Goal: Task Accomplishment & Management: Use online tool/utility

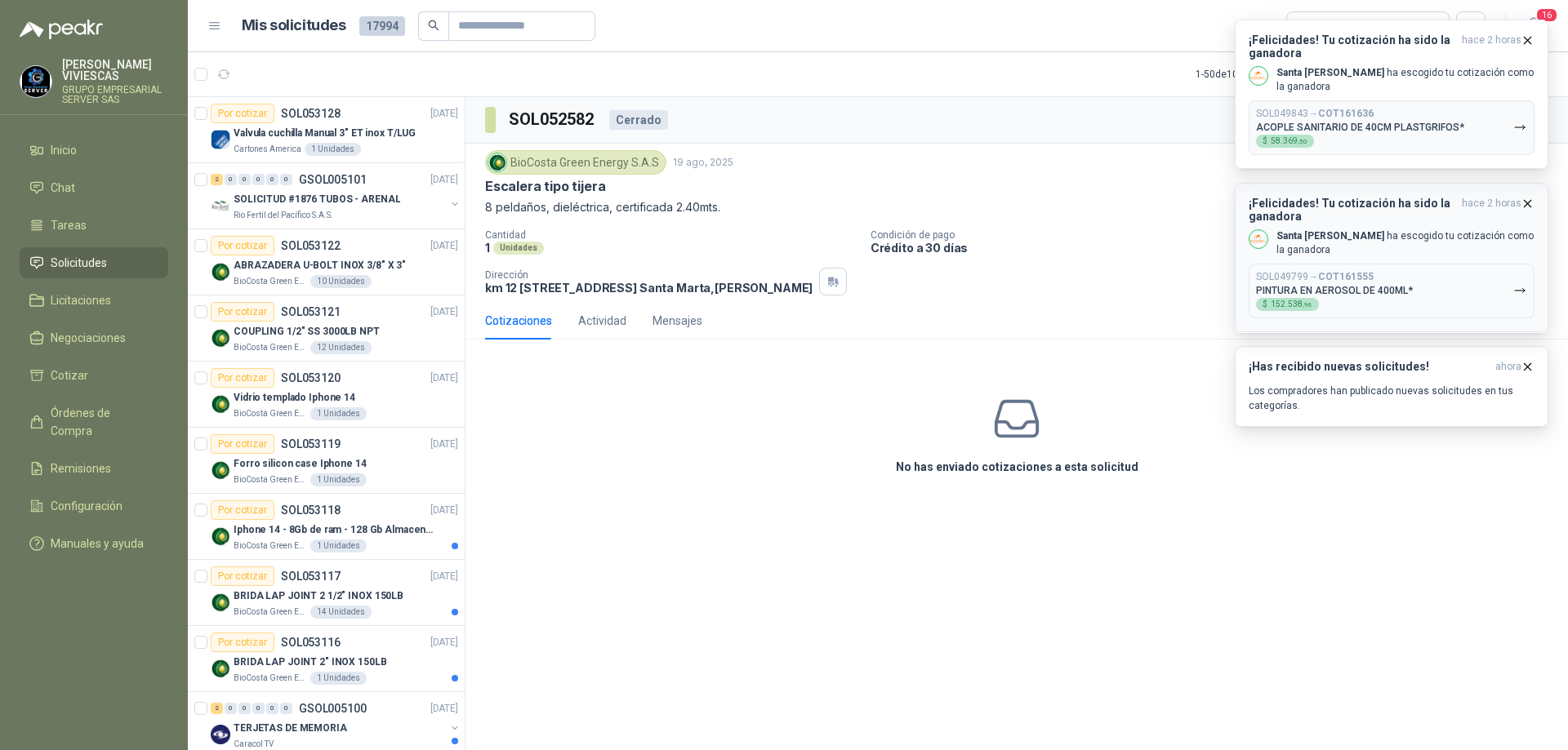
click at [1524, 198] on icon "button" at bounding box center [1528, 204] width 14 height 14
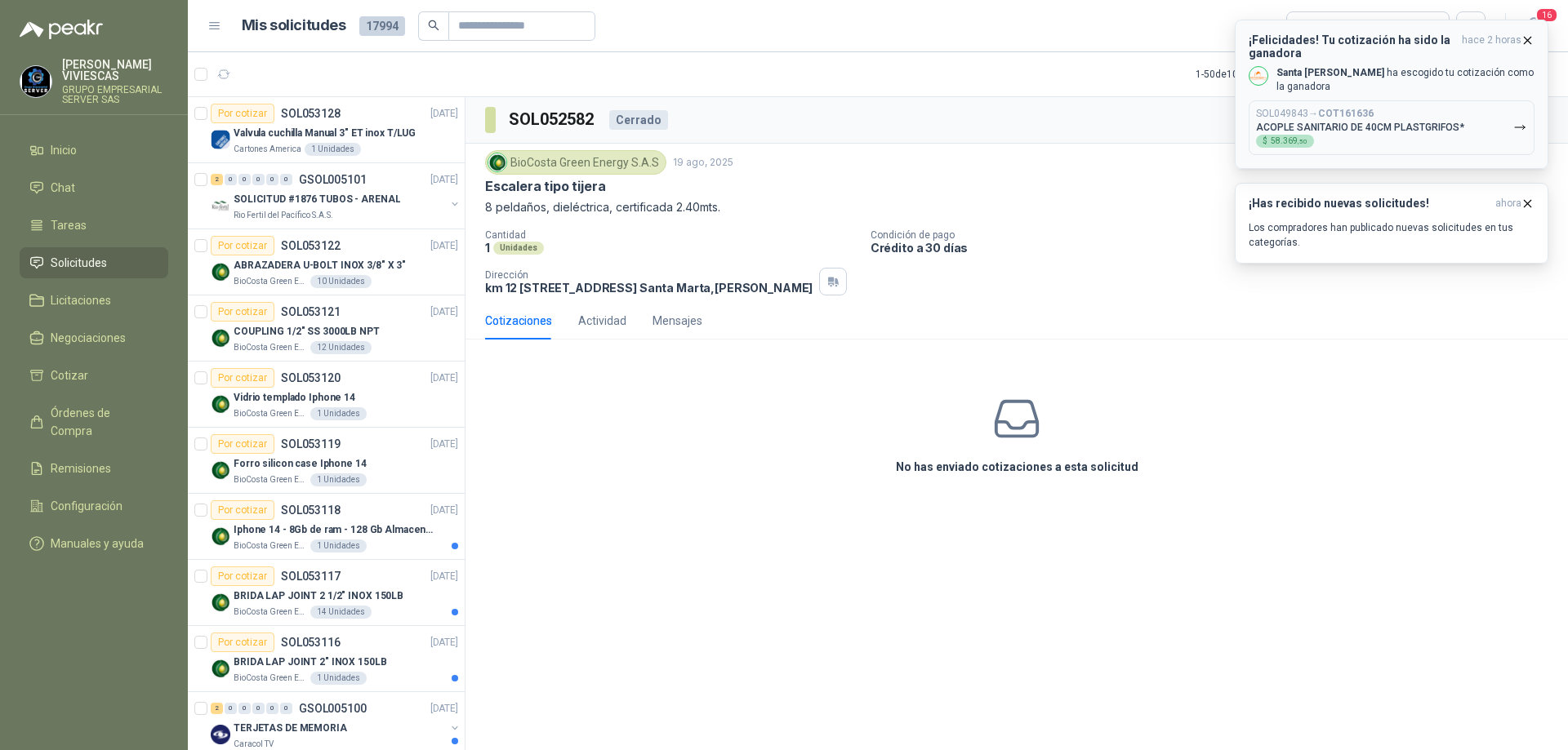
click at [1535, 32] on button "¡Felicidades! Tu cotización ha sido la ganadora hace 2 horas Santa [PERSON_NAME…" at bounding box center [1392, 94] width 313 height 149
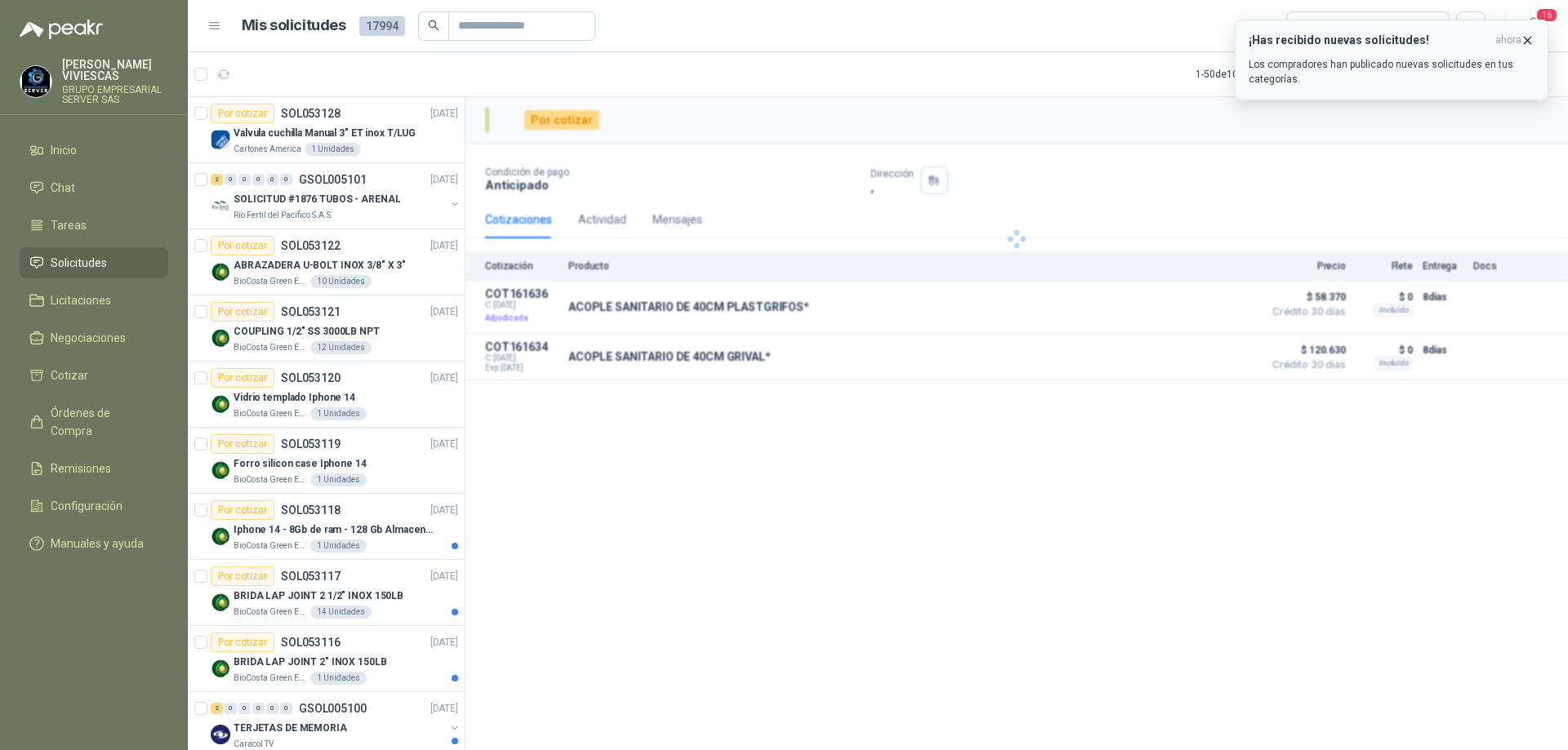
click at [1533, 34] on icon "button" at bounding box center [1528, 40] width 14 height 14
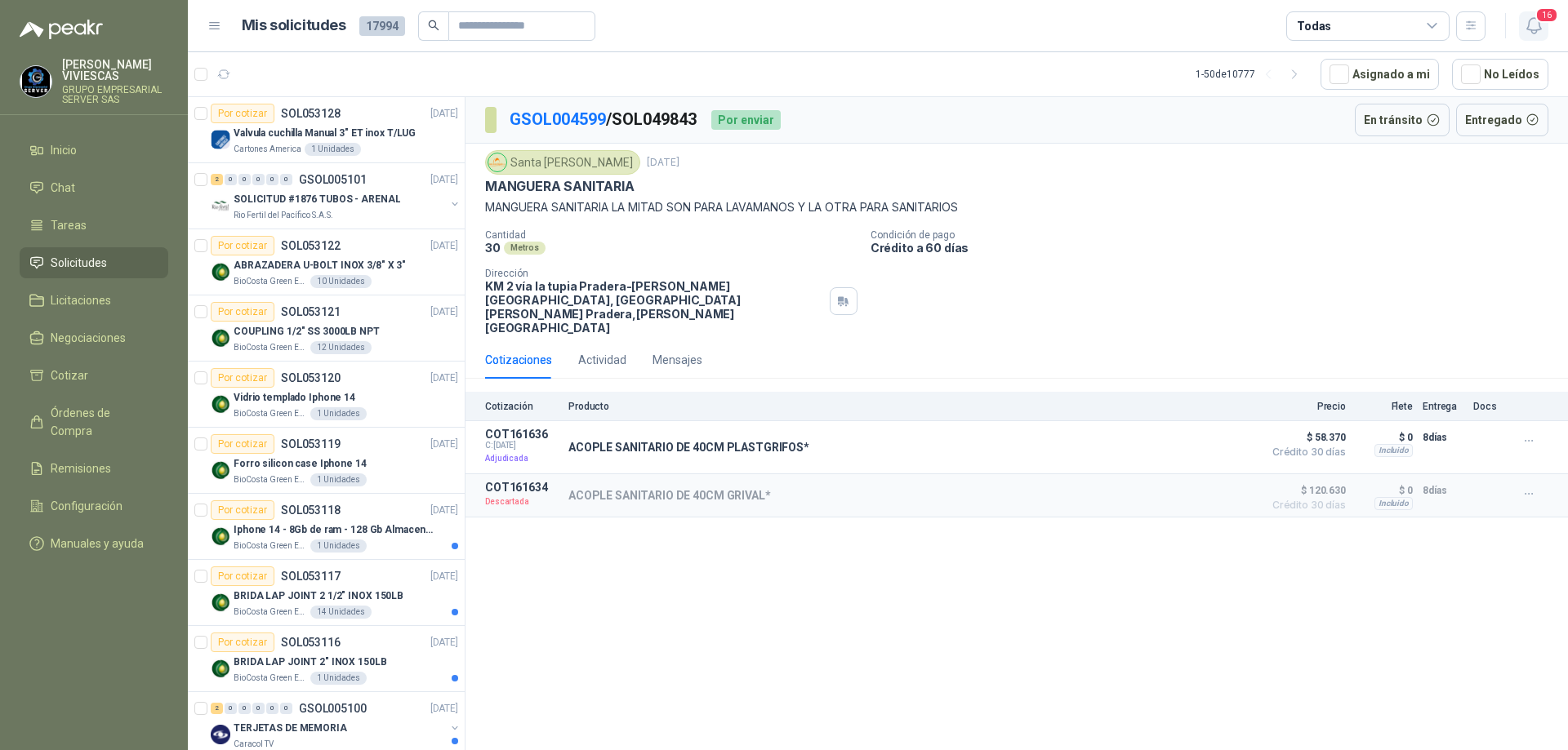
click at [1536, 23] on icon "button" at bounding box center [1534, 25] width 21 height 21
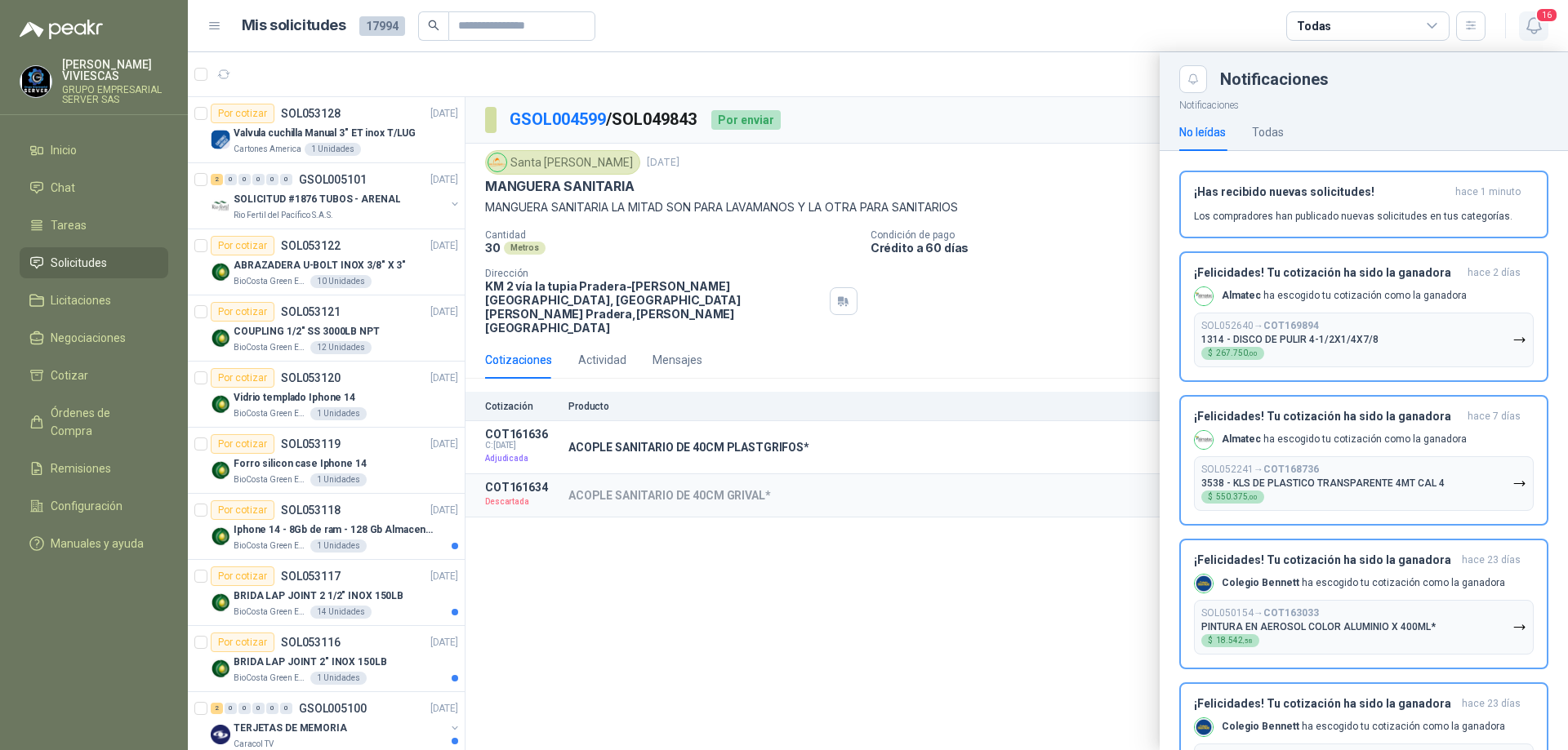
click at [1543, 21] on span "16" at bounding box center [1547, 14] width 23 height 15
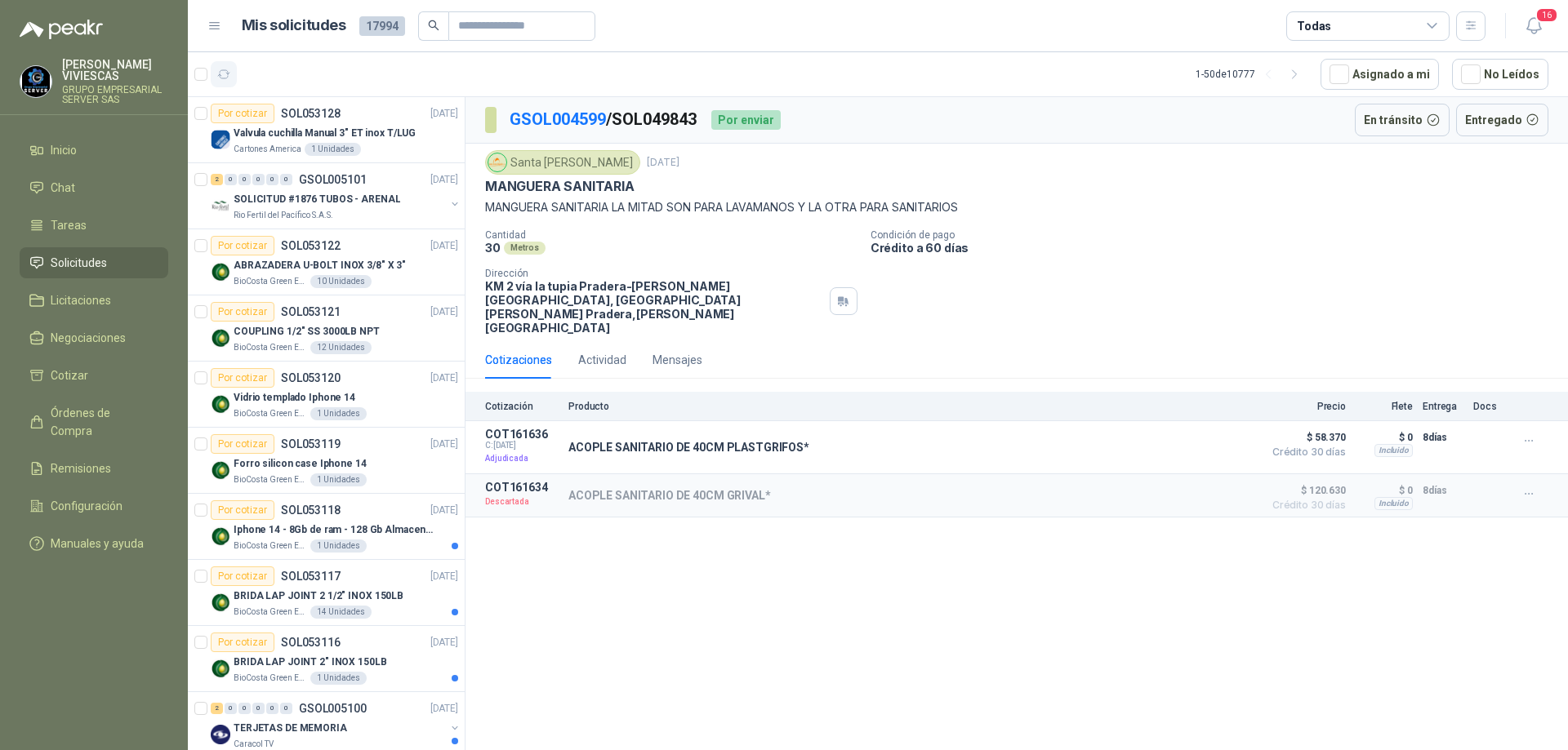
click at [224, 81] on button "button" at bounding box center [223, 73] width 26 height 26
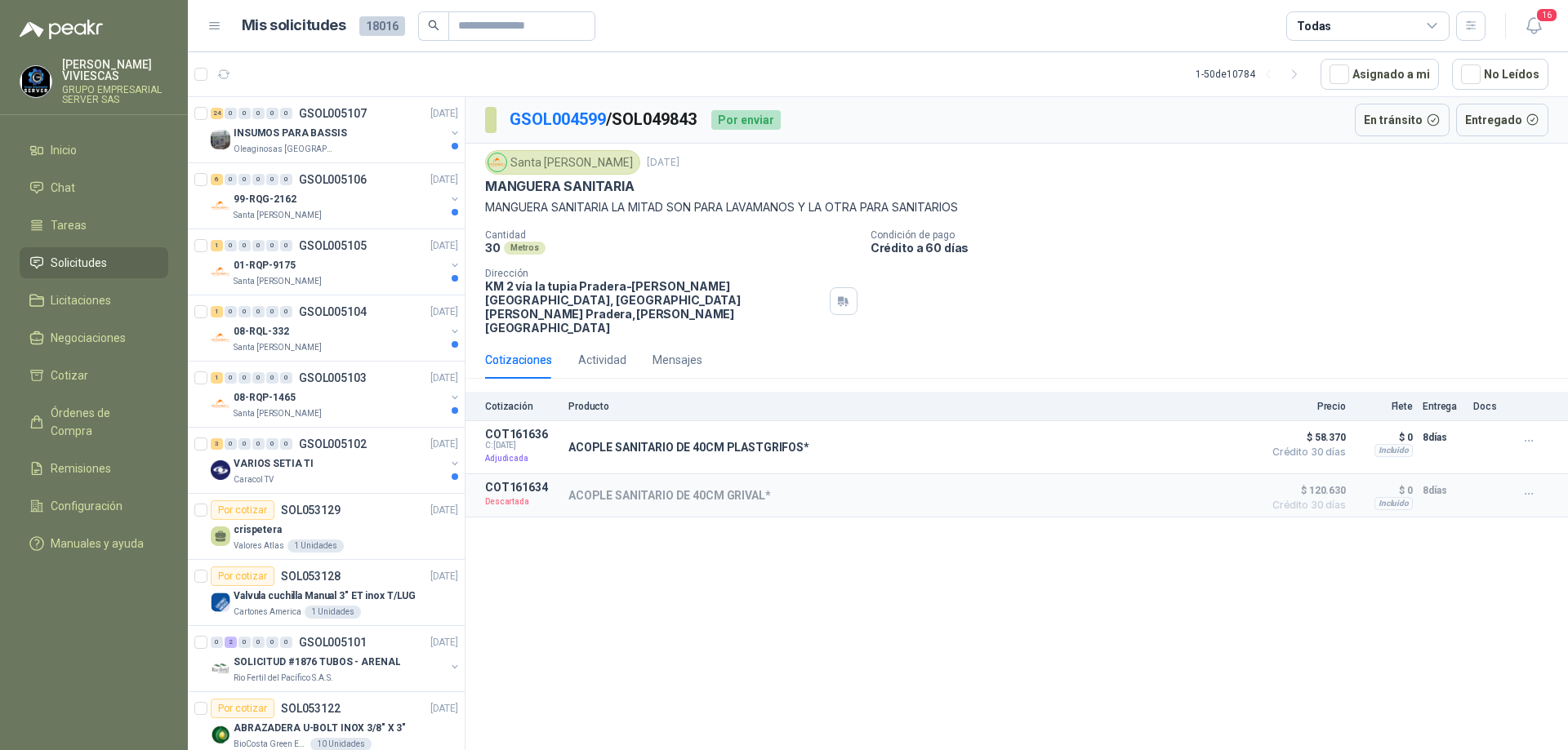
click at [362, 145] on div "Oleaginosas [GEOGRAPHIC_DATA][PERSON_NAME]" at bounding box center [339, 149] width 211 height 13
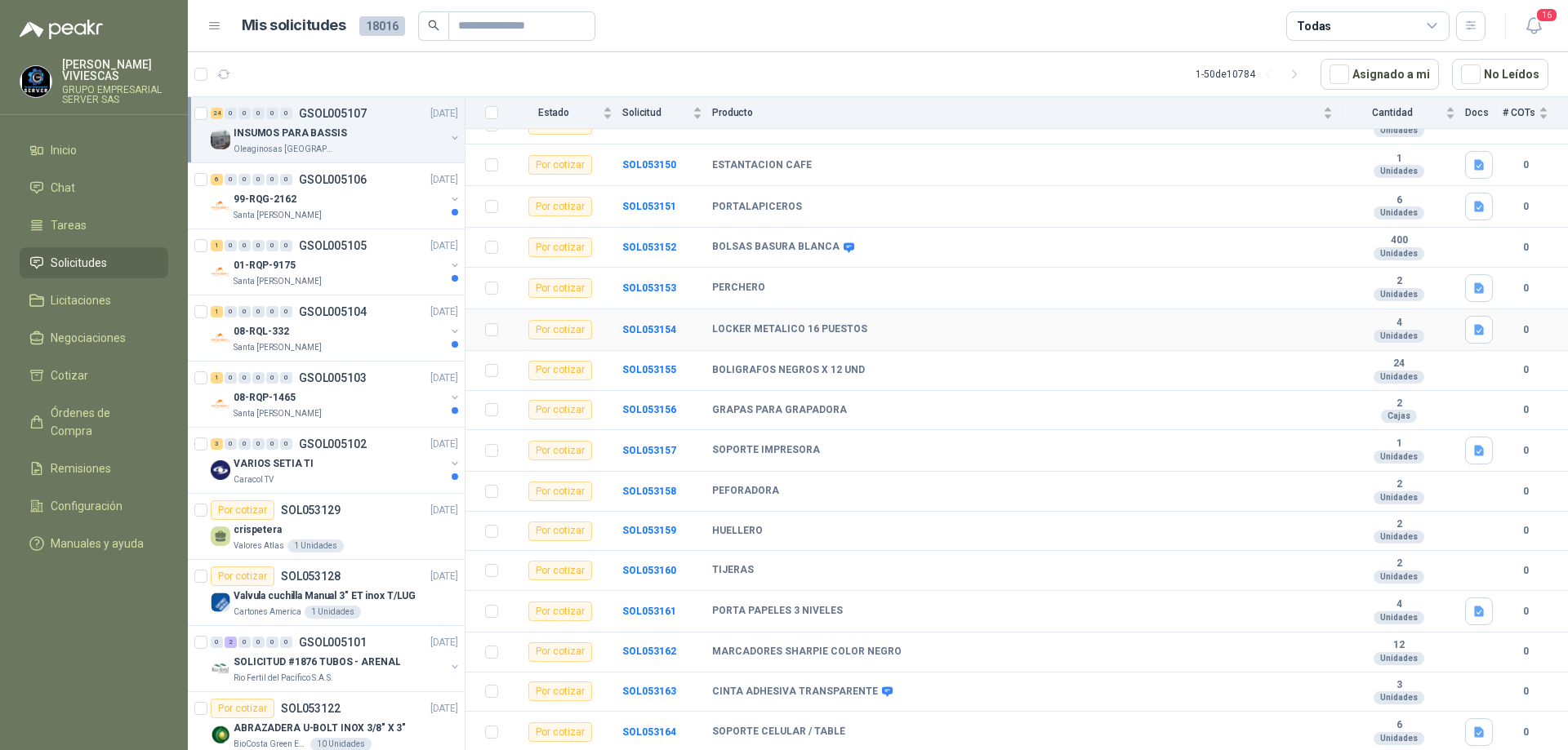
scroll to position [527, 0]
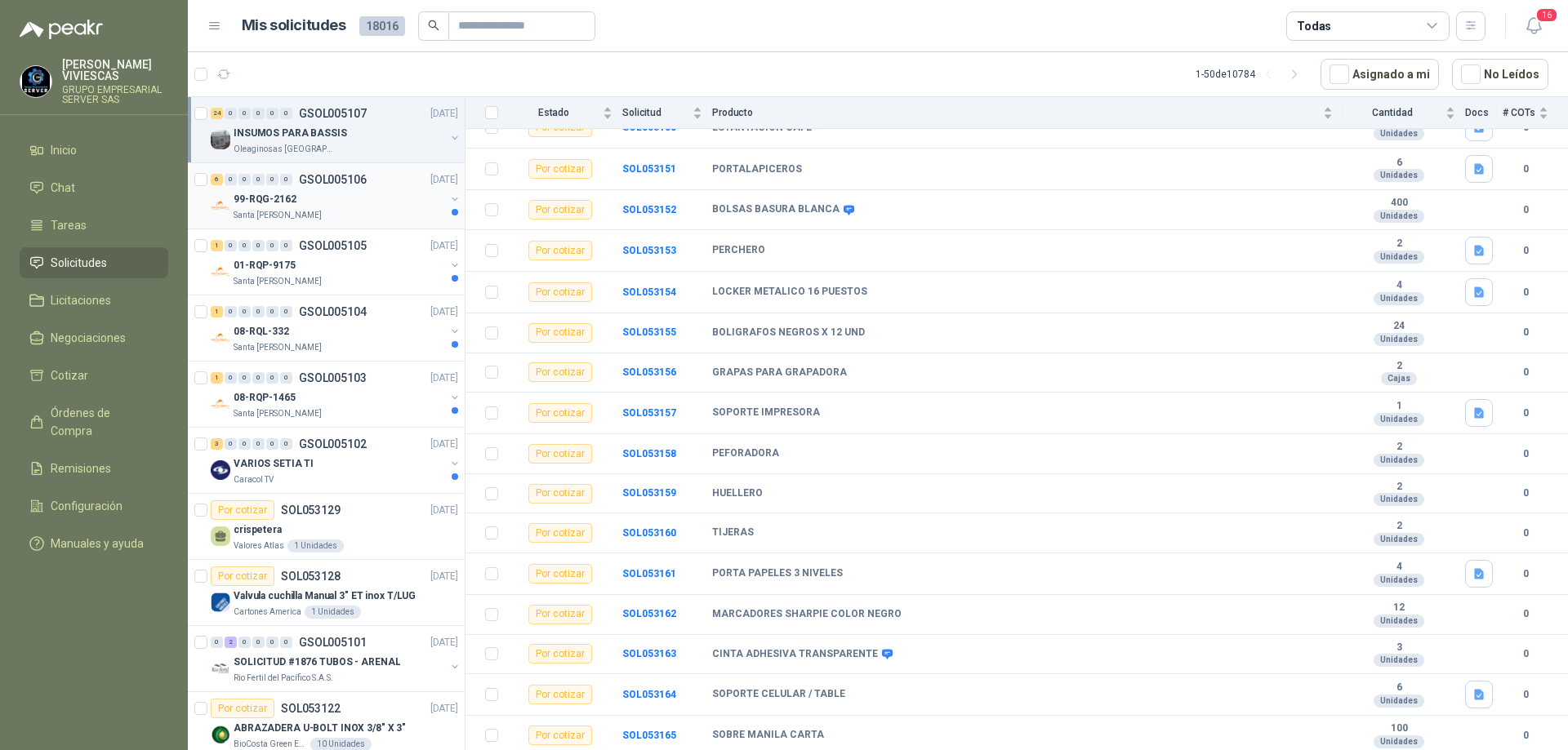
click at [313, 185] on p "GSOL005106" at bounding box center [333, 179] width 68 height 12
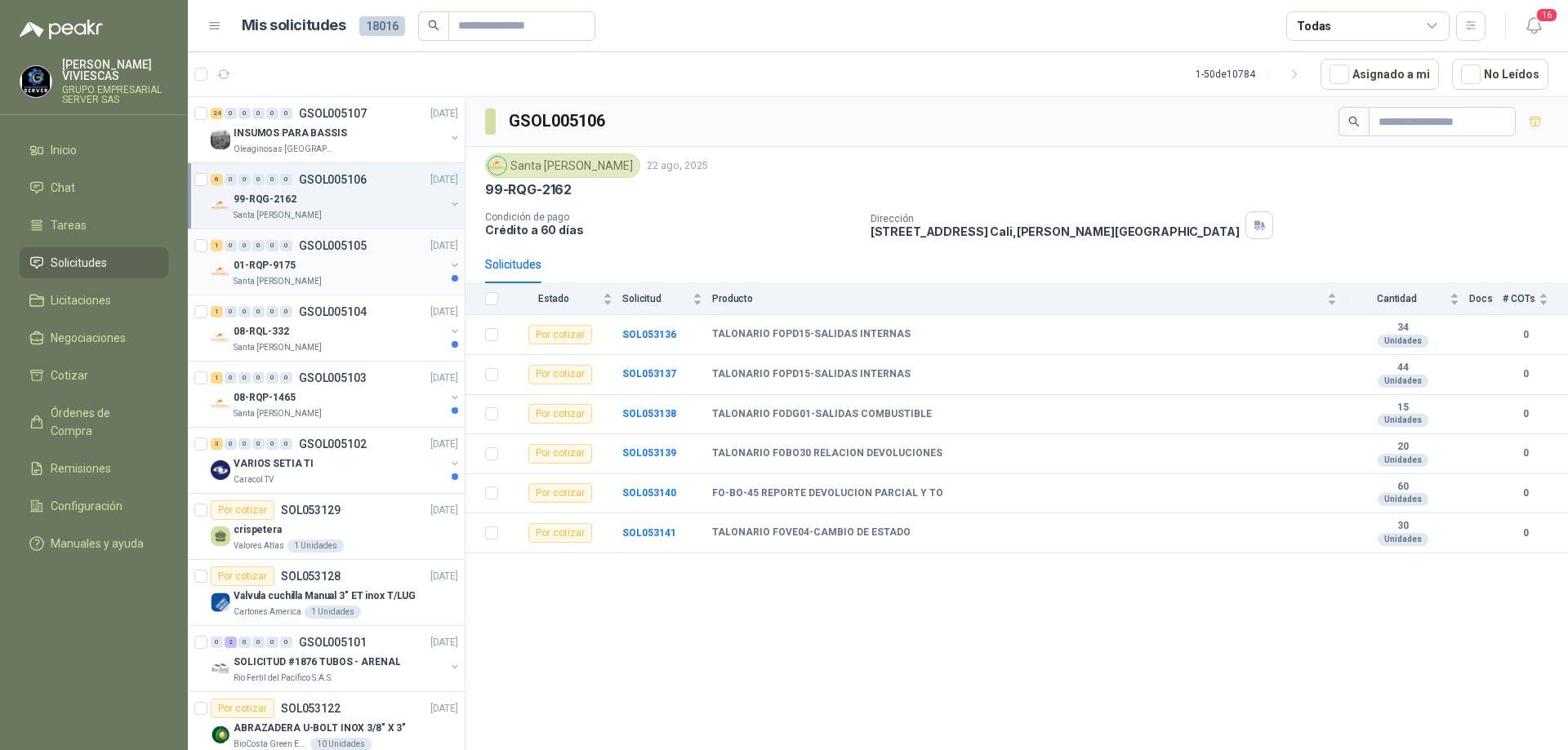
click at [325, 256] on div "01-RQP-9175" at bounding box center [339, 265] width 211 height 20
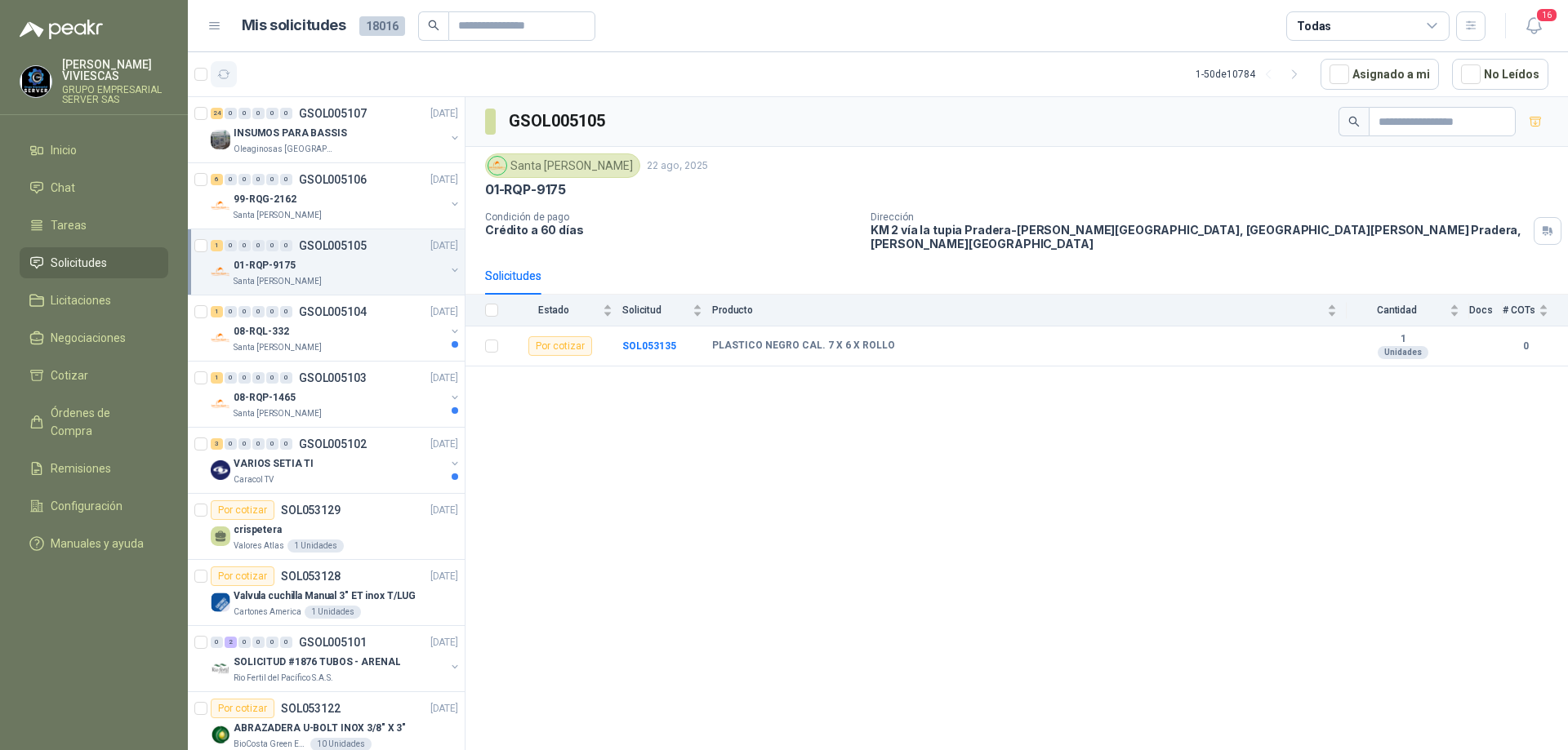
click at [226, 72] on icon "button" at bounding box center [225, 75] width 14 height 14
click at [316, 326] on div "08-RQL-332" at bounding box center [339, 331] width 211 height 20
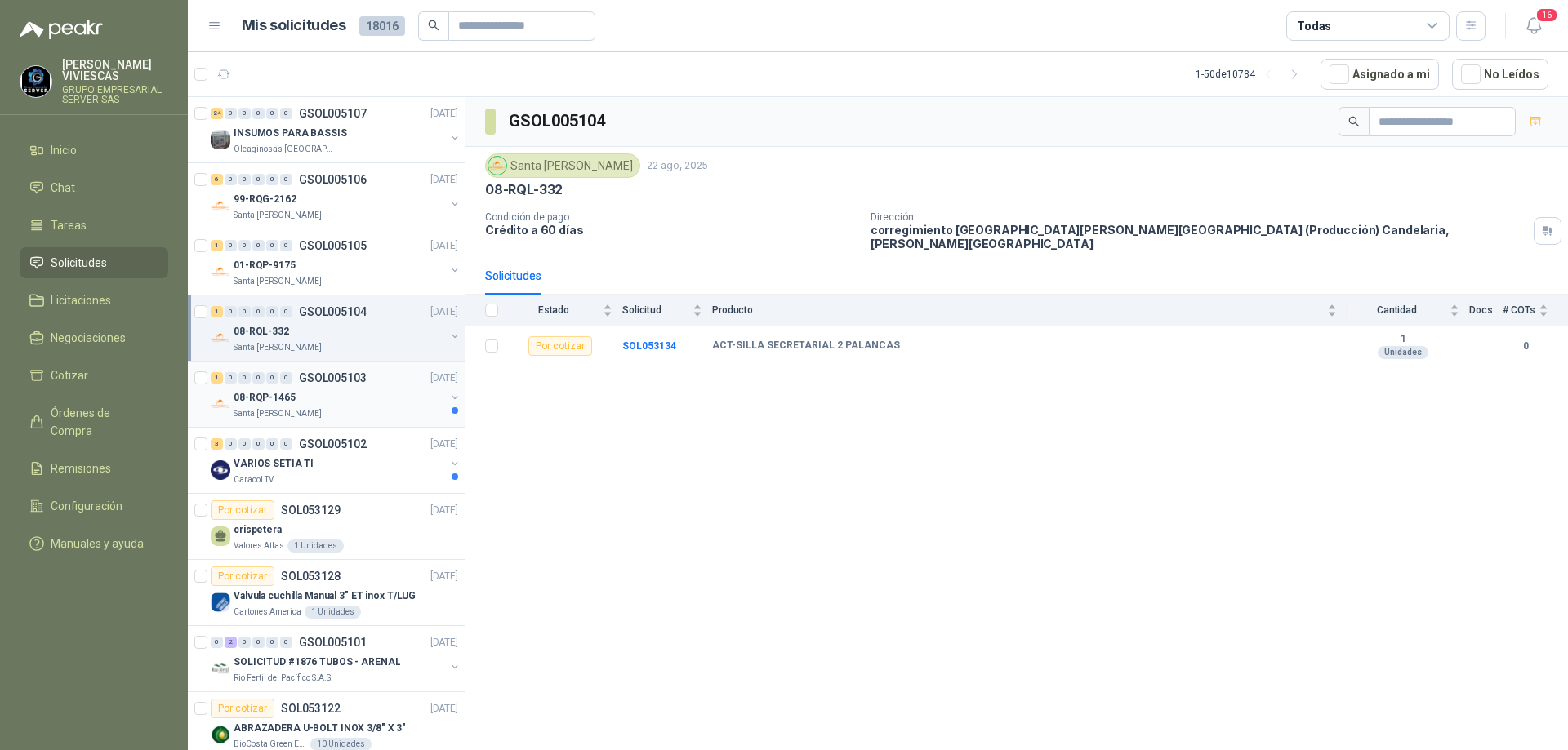
click at [363, 393] on div "08-RQP-1465" at bounding box center [339, 397] width 211 height 20
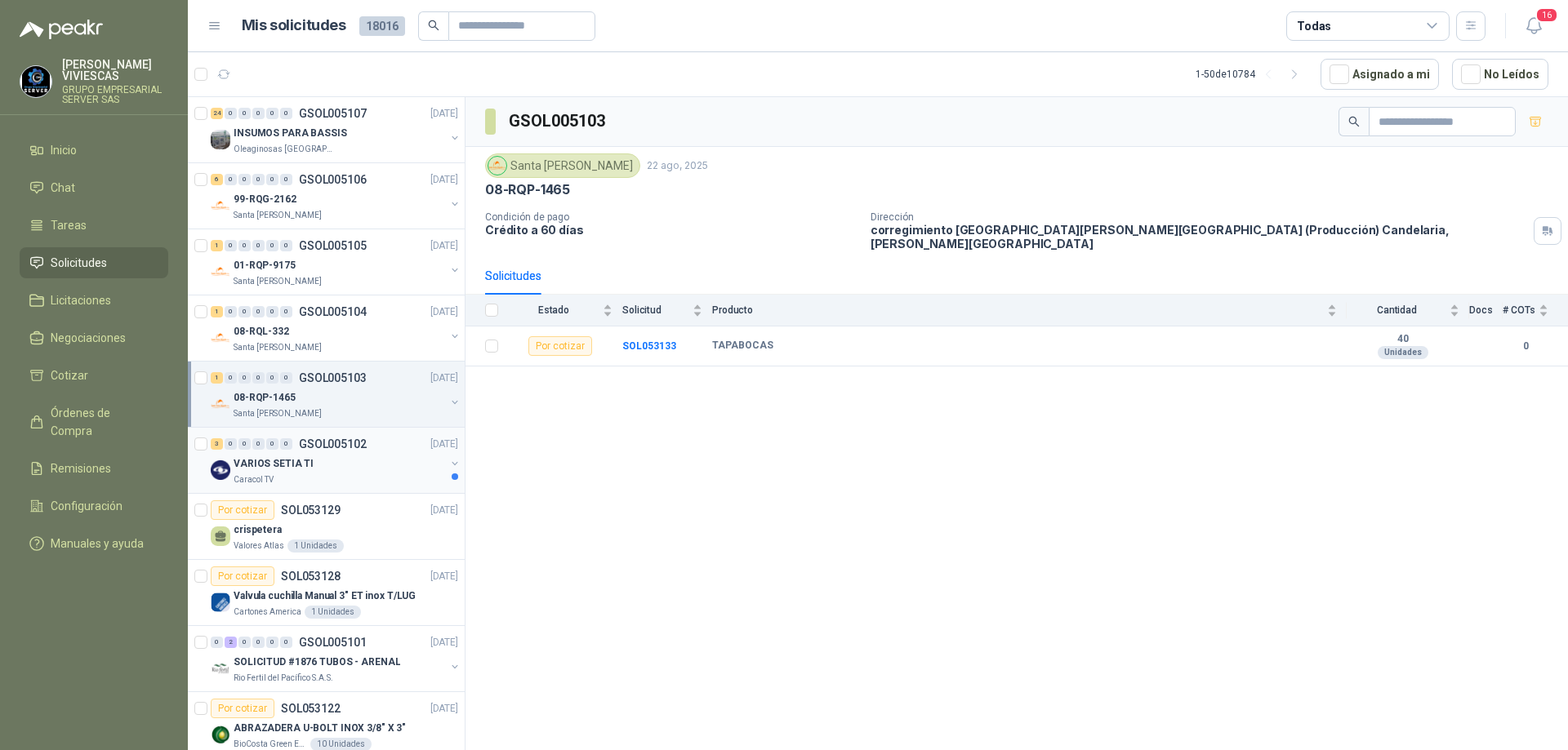
scroll to position [163, 0]
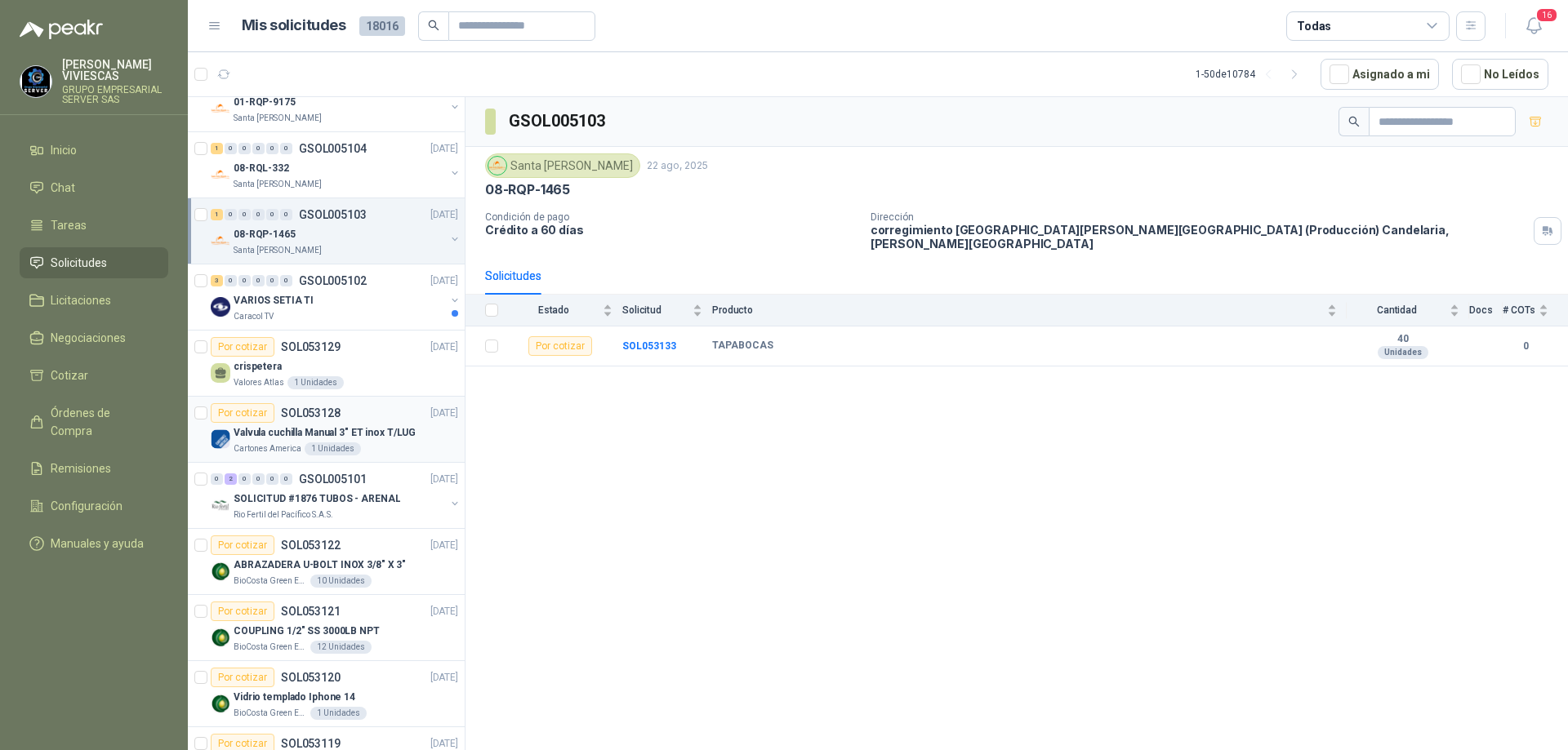
click at [358, 447] on div "Cartones America 1 Unidades" at bounding box center [346, 448] width 225 height 13
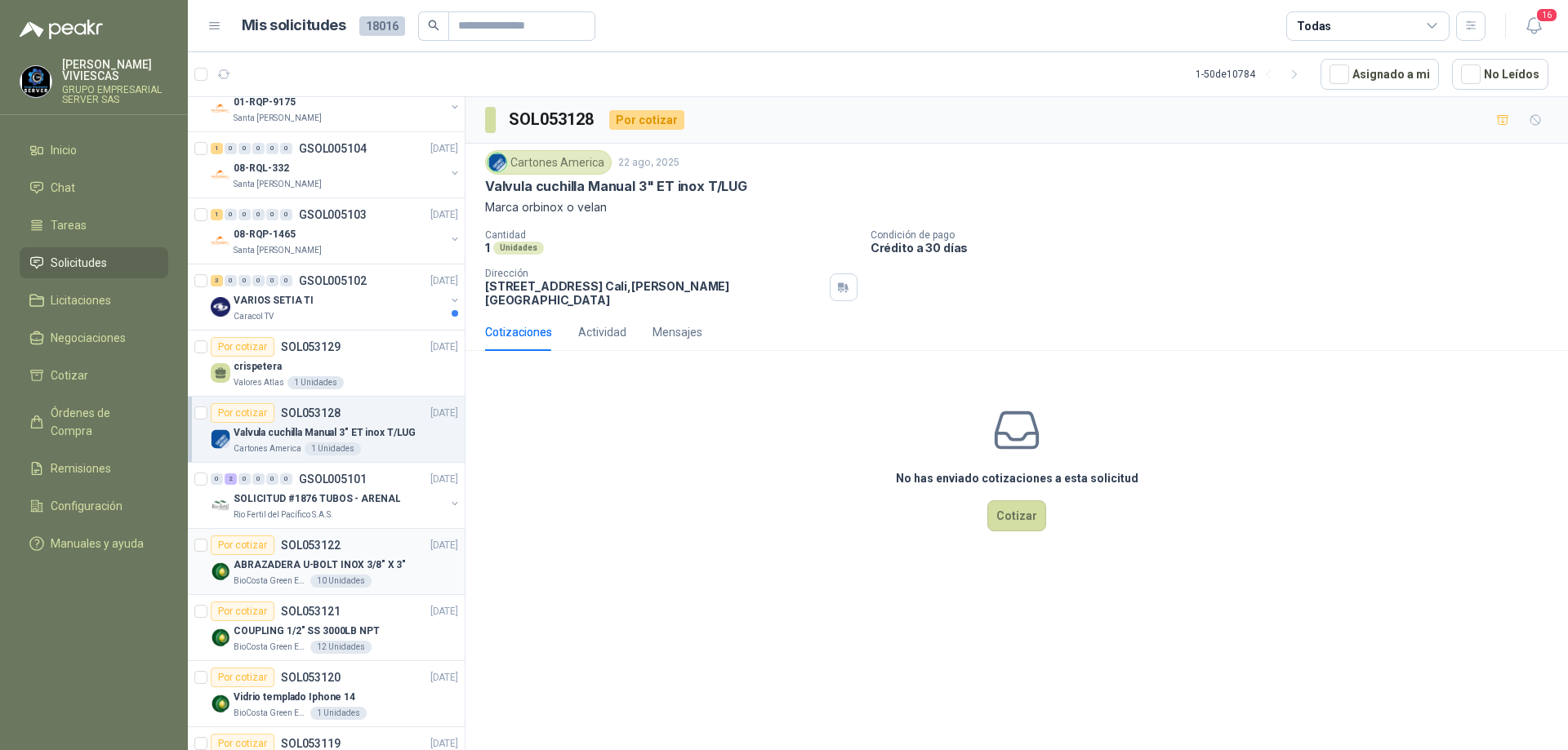
click at [340, 572] on p "ABRAZADERA U-BOLT INOX 3/8" X 3"" at bounding box center [320, 565] width 172 height 15
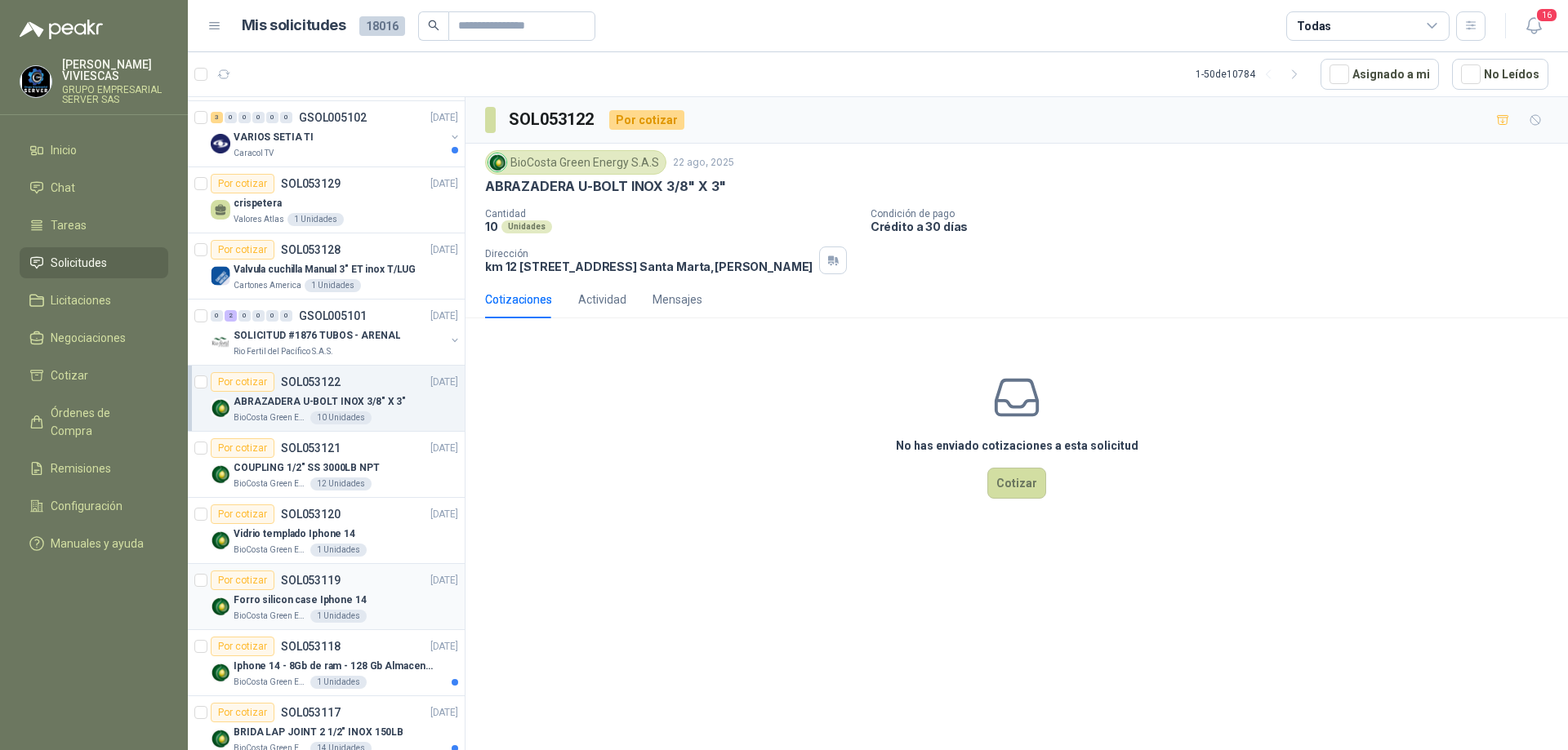
scroll to position [735, 0]
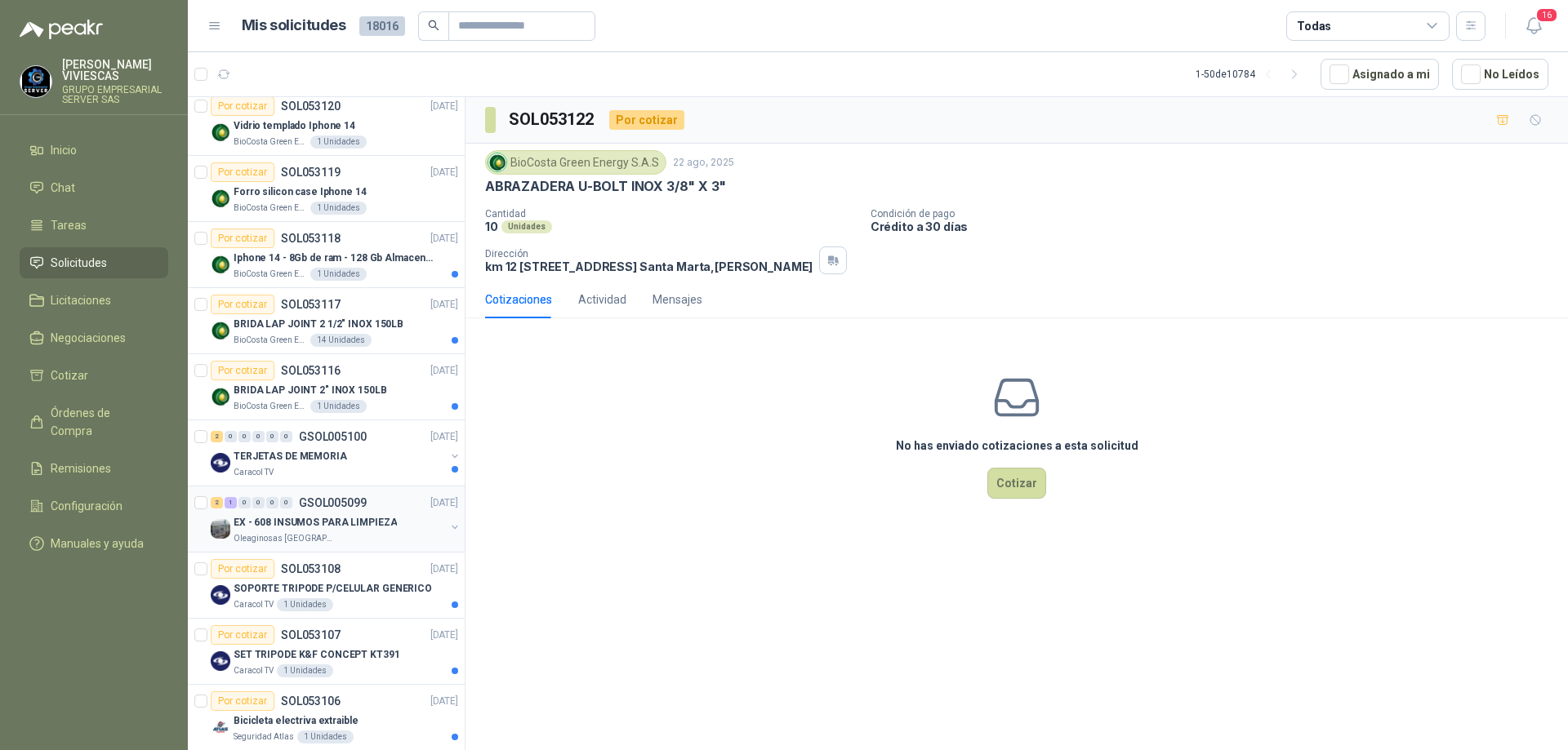
click at [310, 515] on p "EX - 608 INSUMOS PARA LIMPIEZA" at bounding box center [315, 522] width 163 height 15
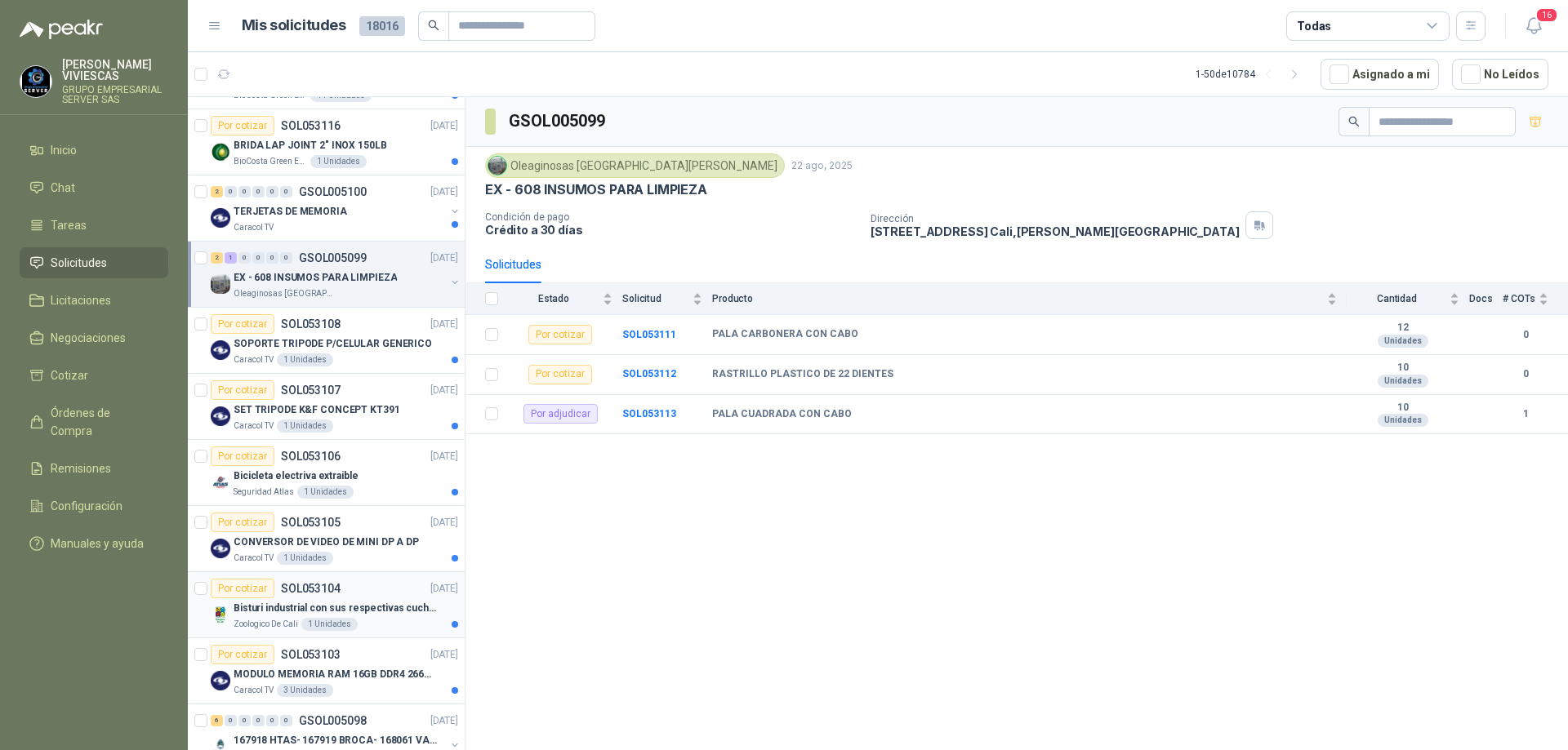
scroll to position [1143, 0]
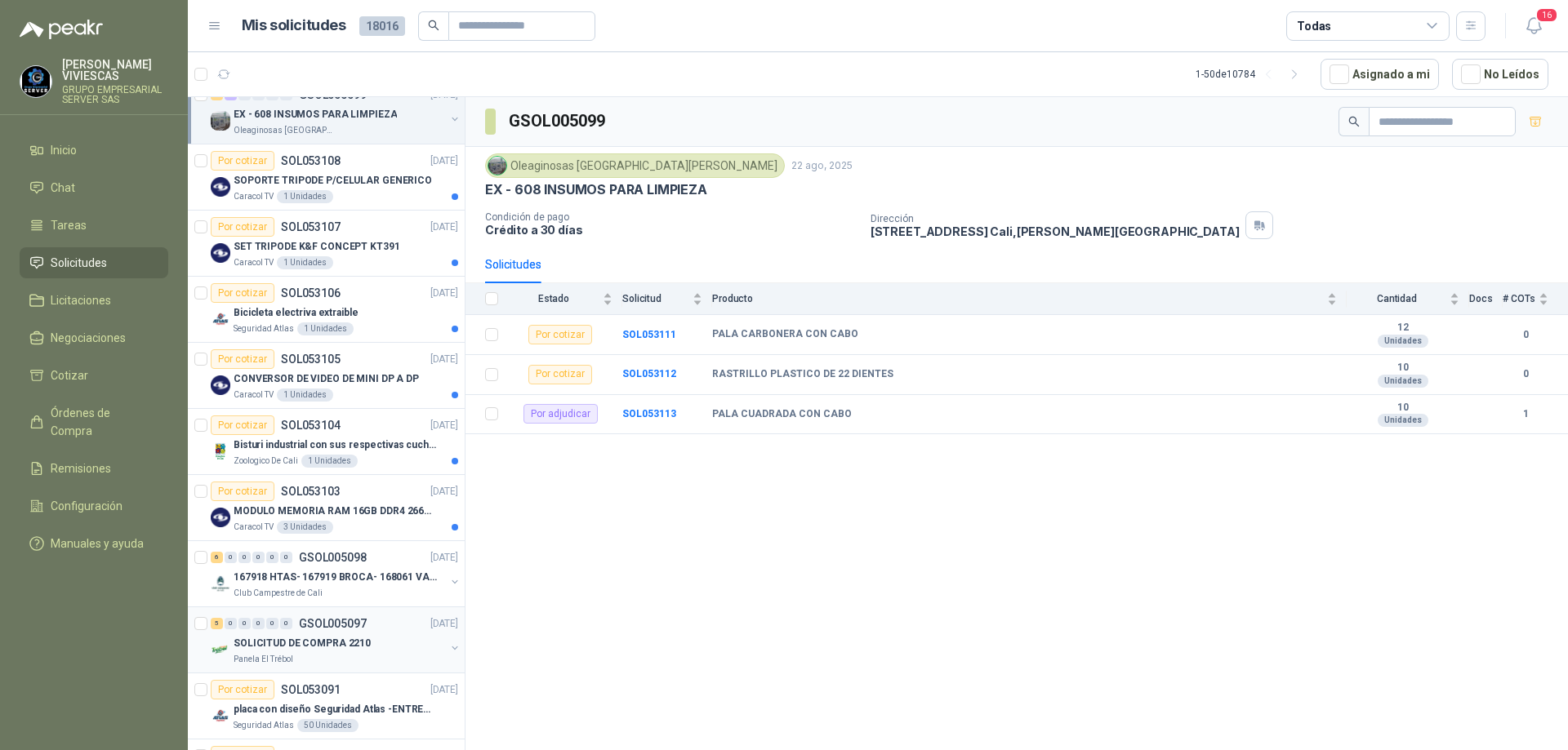
click at [369, 648] on div "SOLICITUD DE COMPRA 2210" at bounding box center [339, 643] width 211 height 20
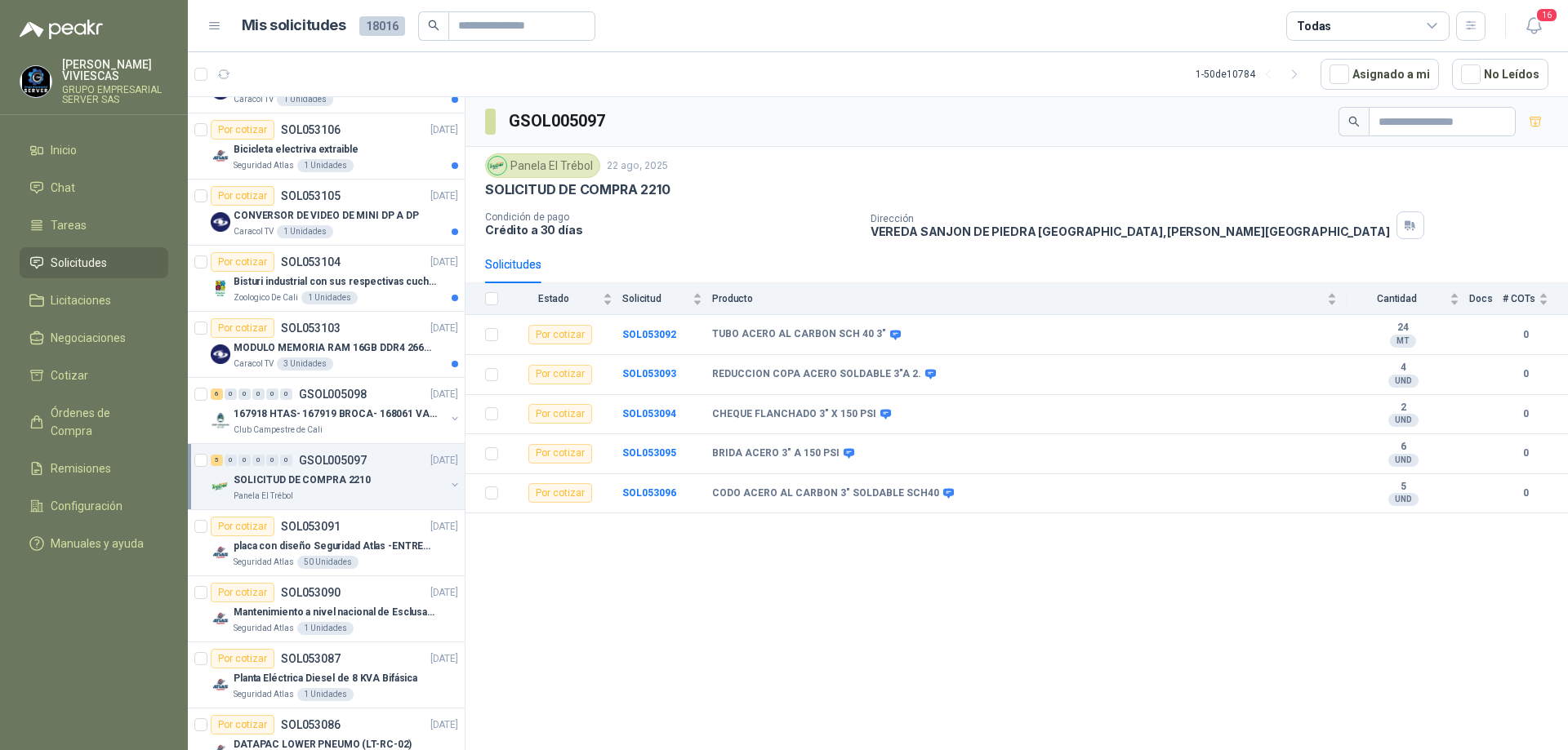
scroll to position [1551, 0]
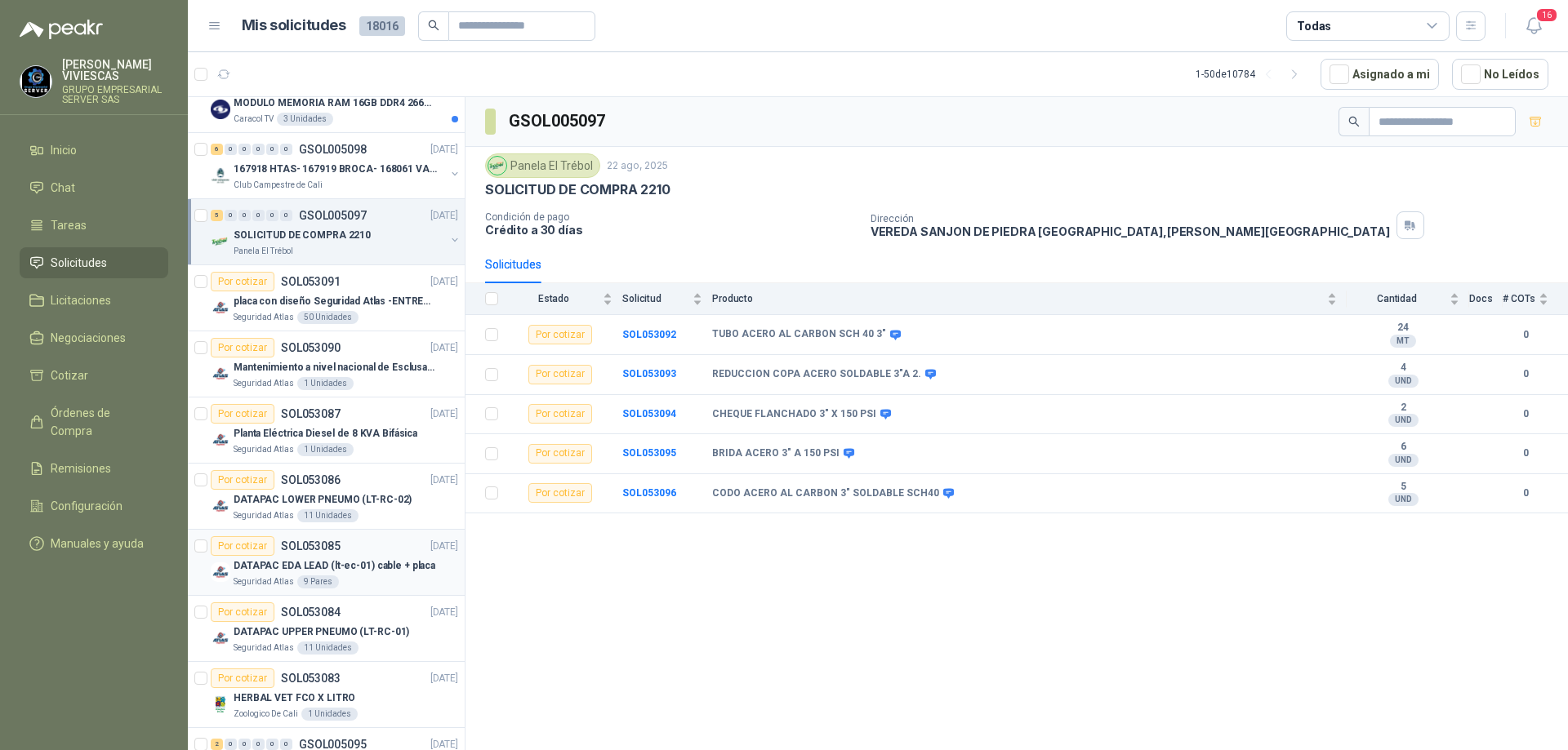
click at [342, 591] on article "Por cotizar SOL053085 [DATE] DATAPAC EDA LEAD (lt-ec-01) cable + placa Segurida…" at bounding box center [326, 563] width 277 height 66
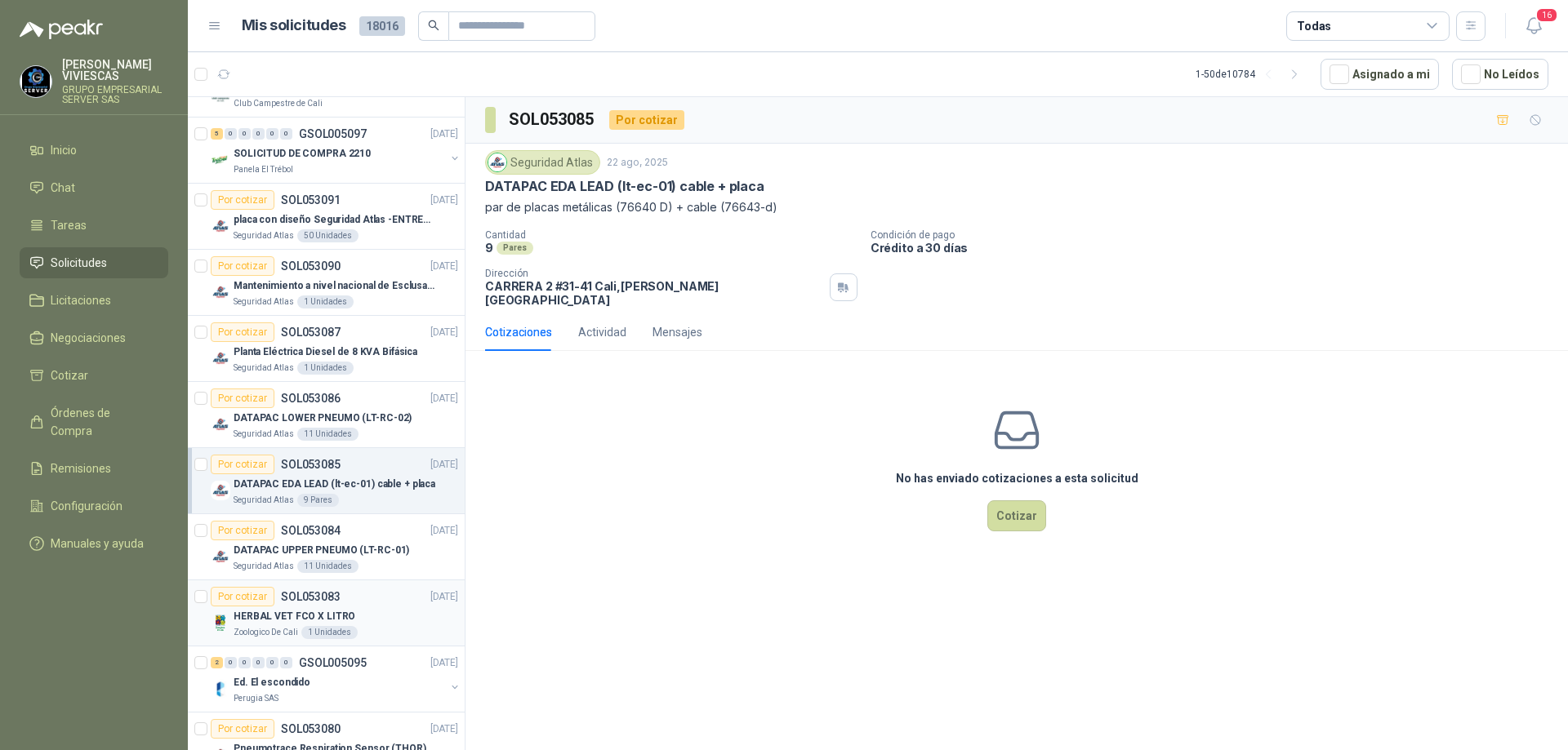
scroll to position [1795, 0]
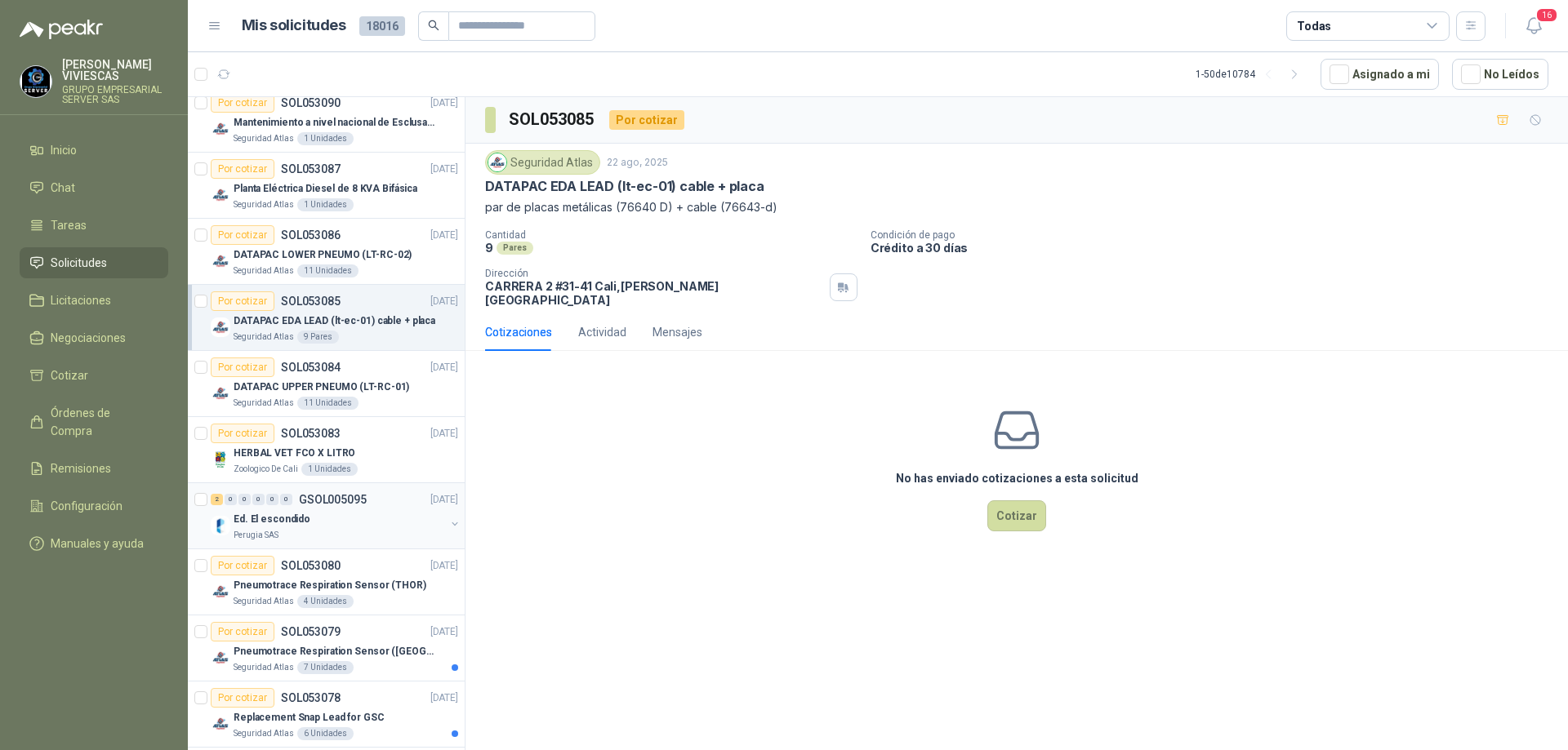
click at [332, 538] on div "Perugia SAS" at bounding box center [339, 535] width 211 height 13
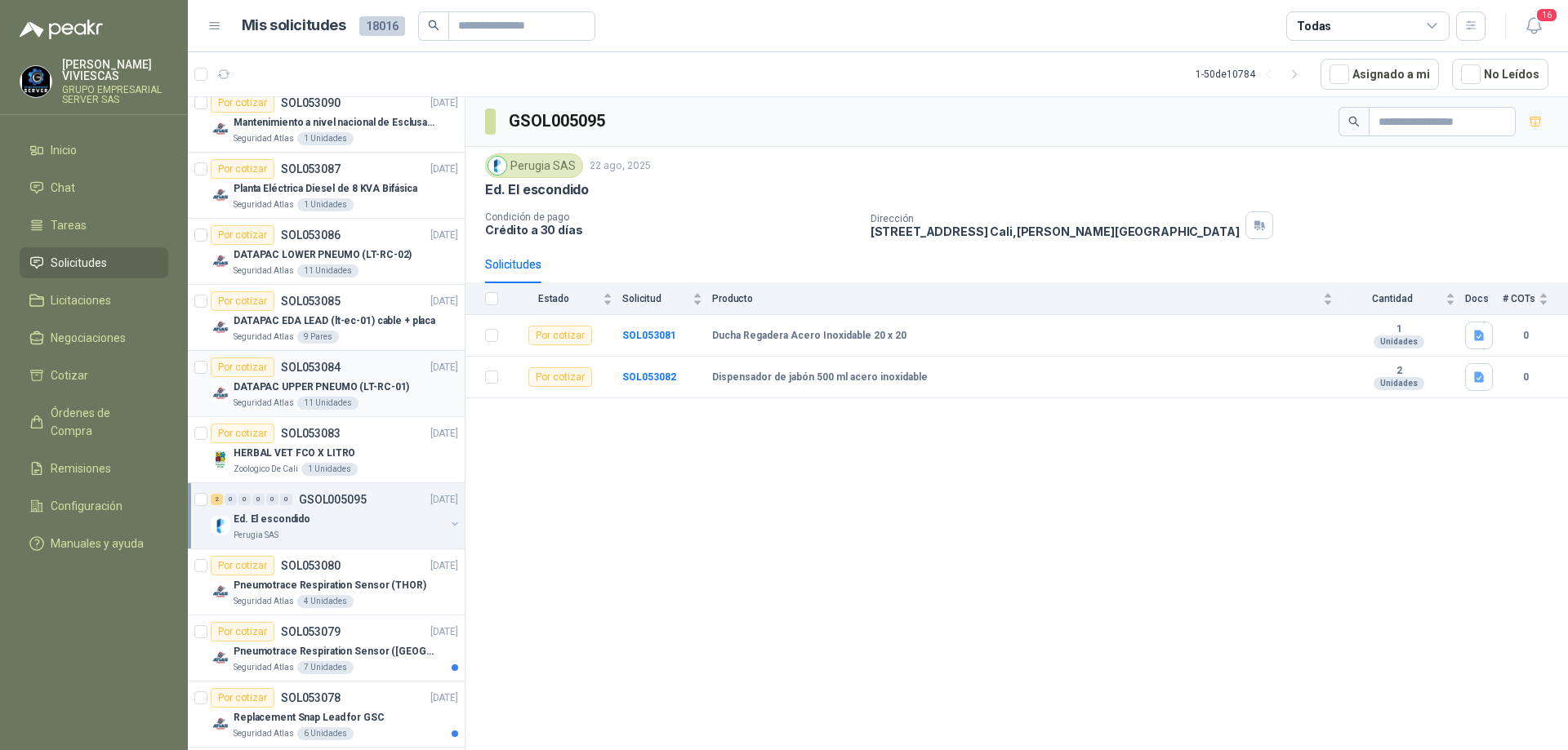
scroll to position [2122, 0]
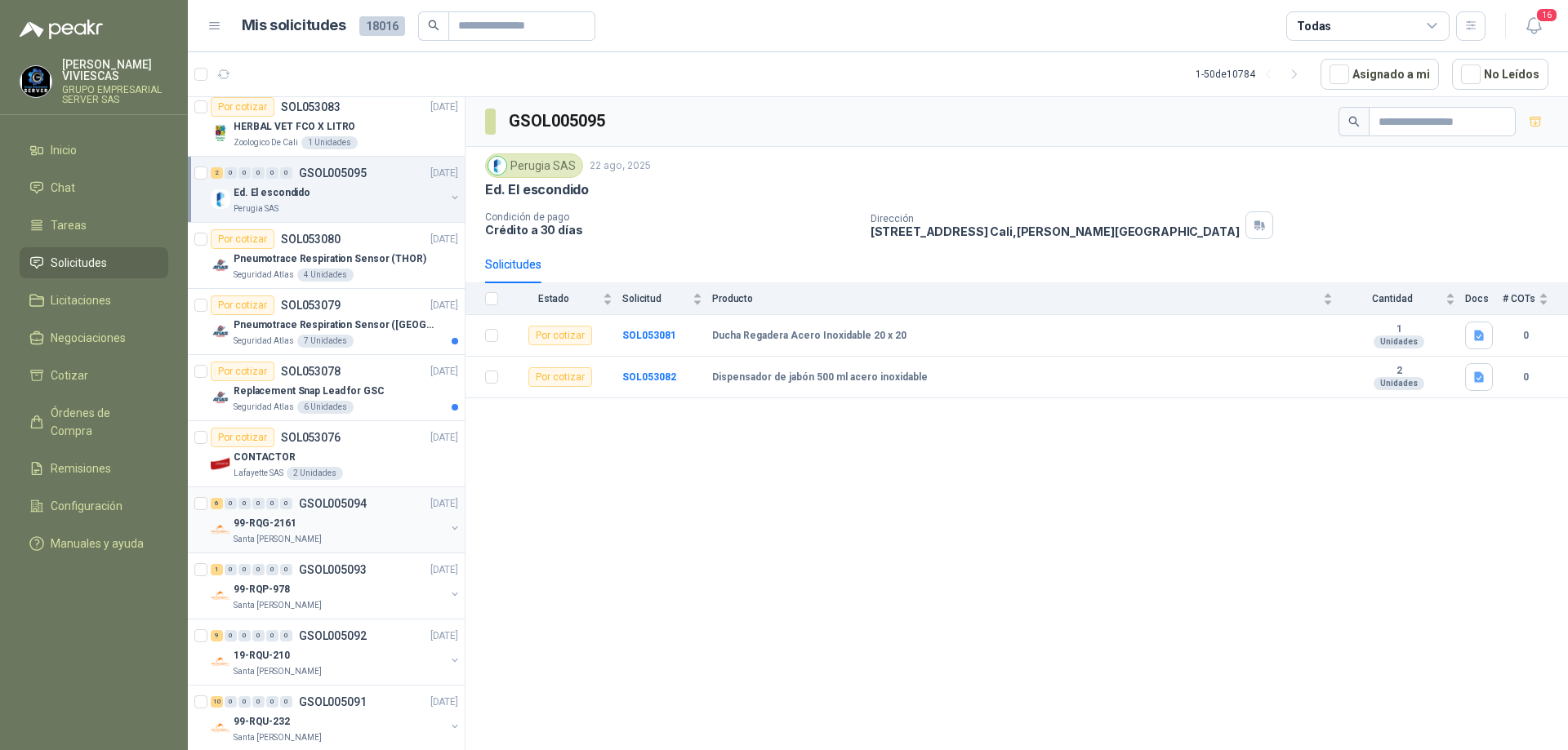
click at [356, 531] on div "99-RQG-2161" at bounding box center [339, 524] width 211 height 20
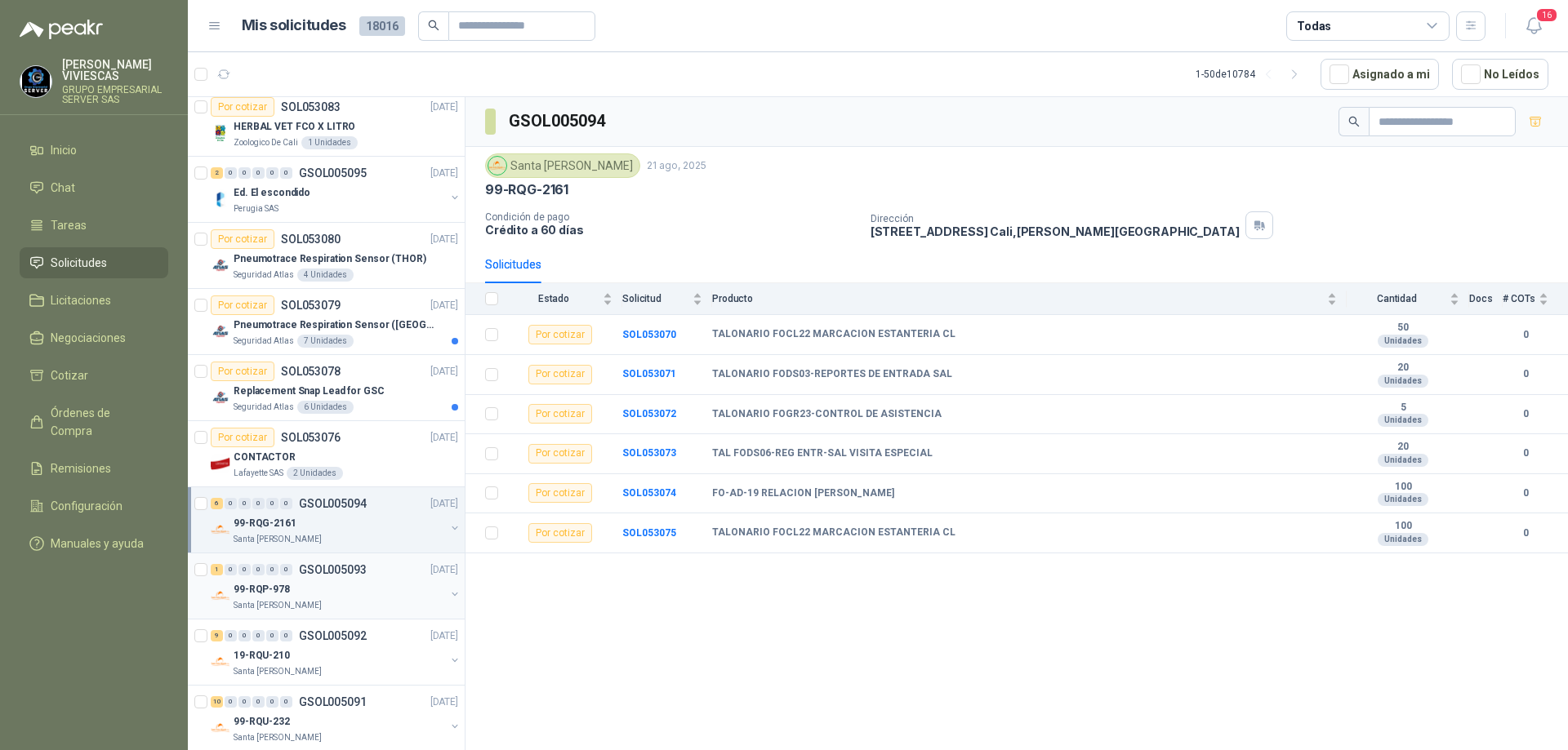
click at [342, 560] on div "1 0 0 0 0 0 GSOL005093 [DATE]" at bounding box center [336, 570] width 251 height 20
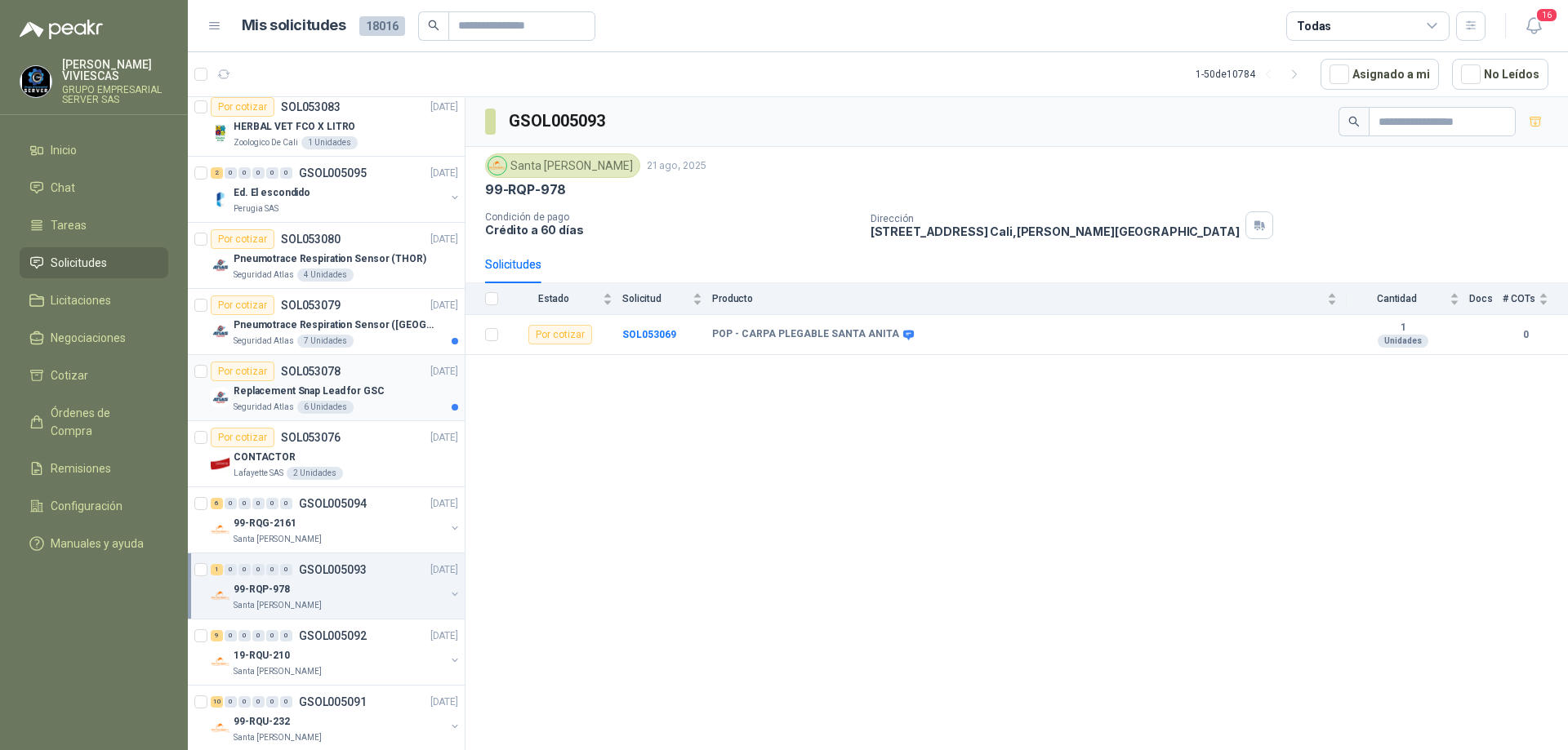
scroll to position [2203, 0]
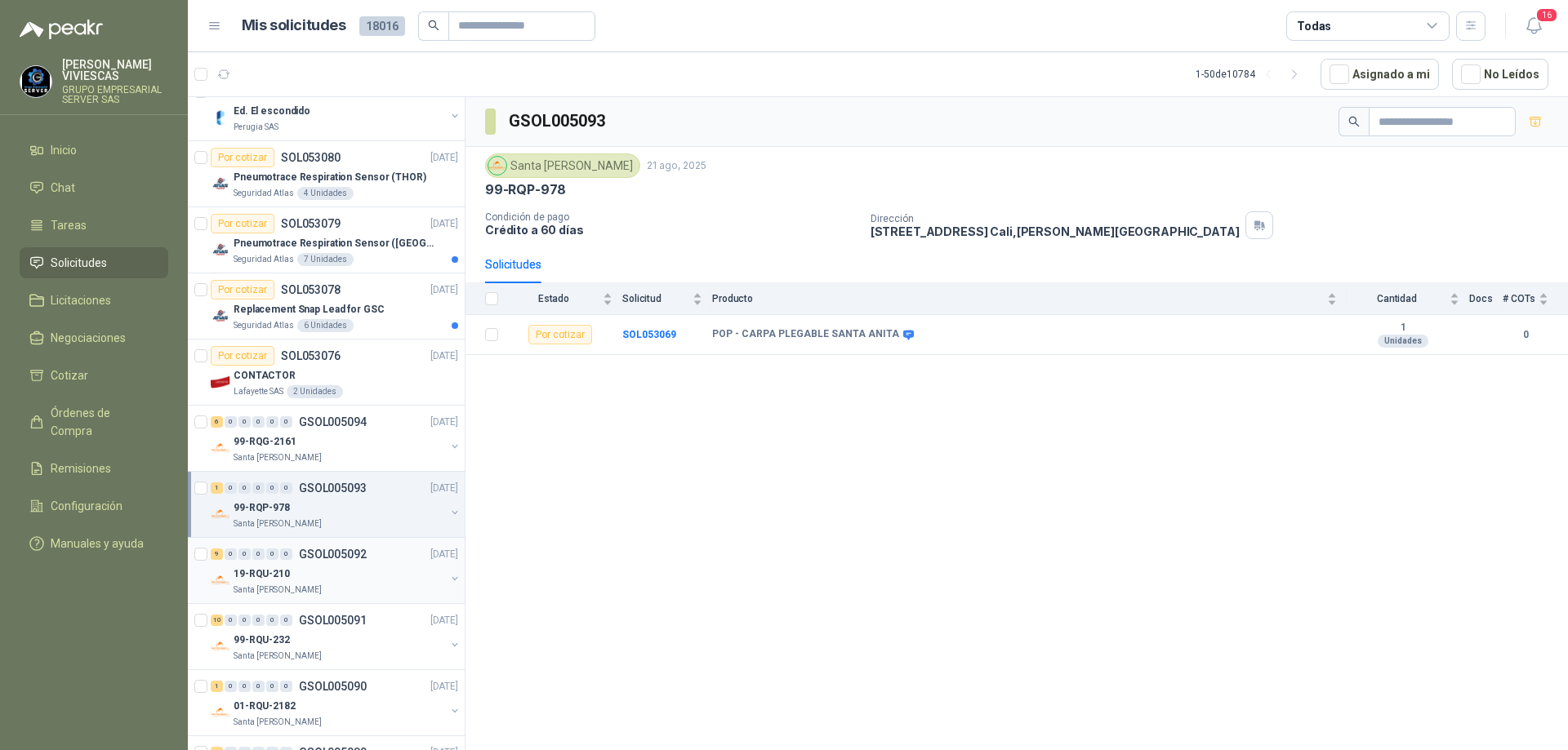
click at [367, 558] on div "9 0 0 0 0 0 GSOL005092 [DATE]" at bounding box center [336, 554] width 251 height 20
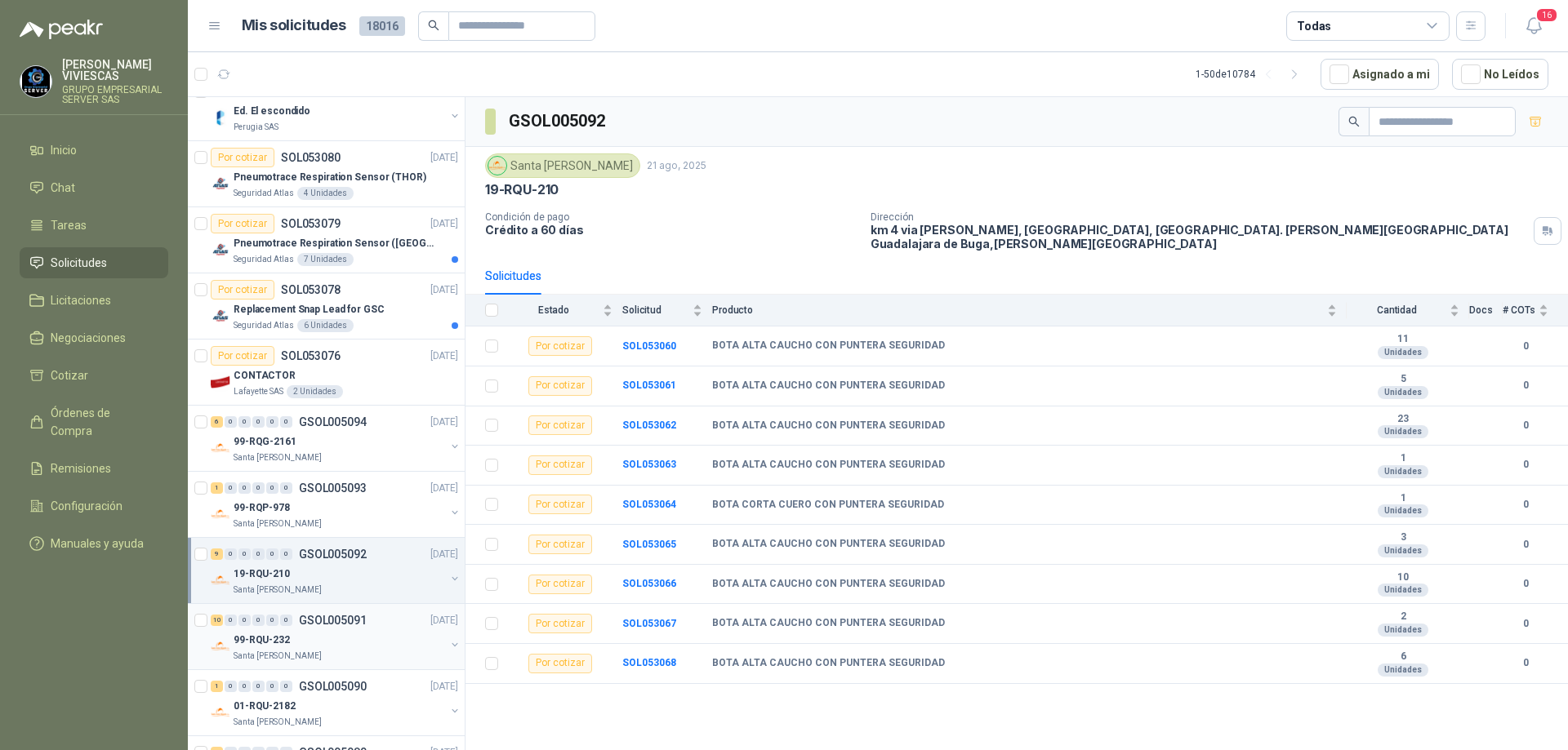
scroll to position [2366, 0]
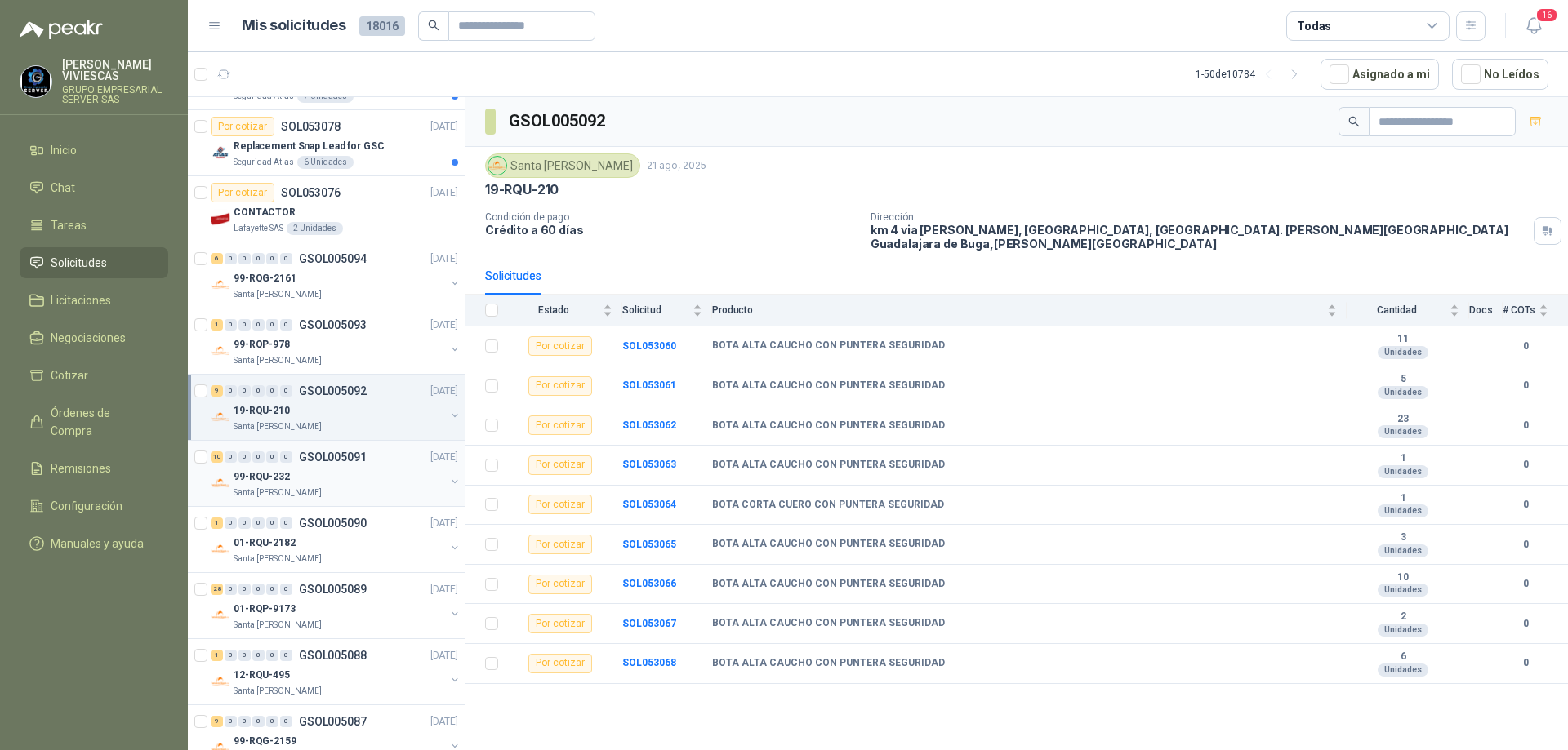
click at [355, 477] on div "99-RQU-232" at bounding box center [339, 477] width 211 height 20
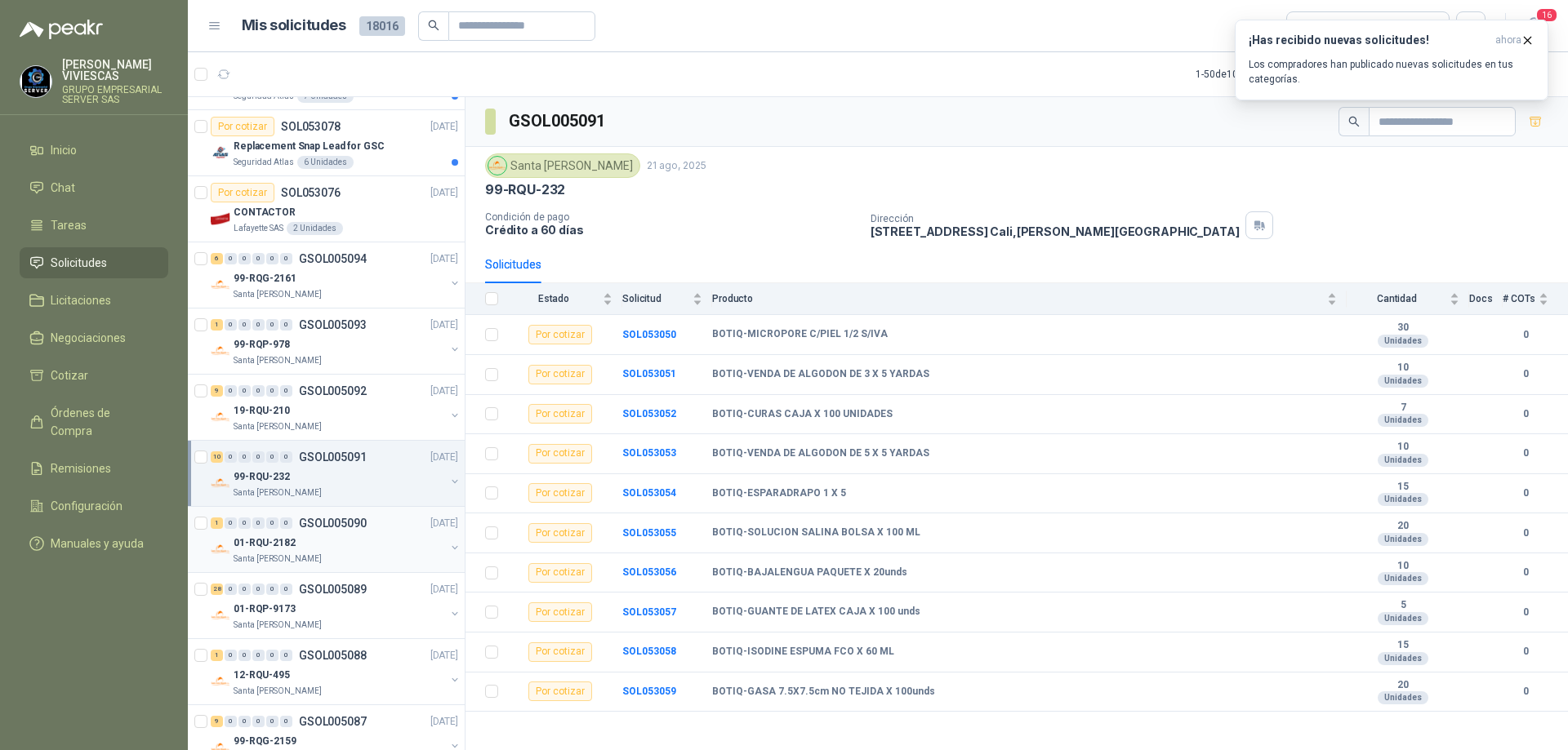
click at [302, 542] on div "01-RQU-2182" at bounding box center [339, 542] width 211 height 20
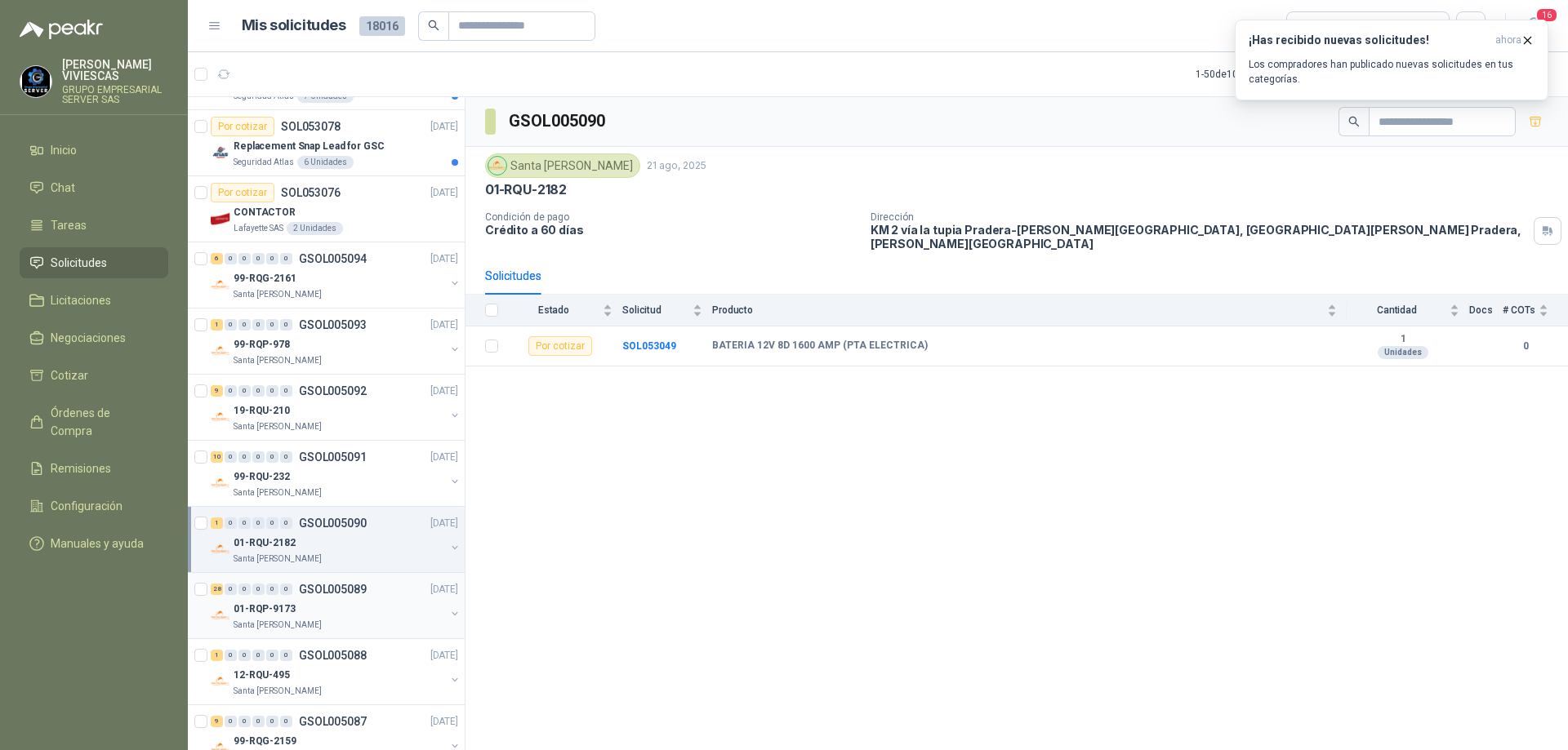
click at [321, 622] on div "Santa [PERSON_NAME]" at bounding box center [339, 625] width 211 height 13
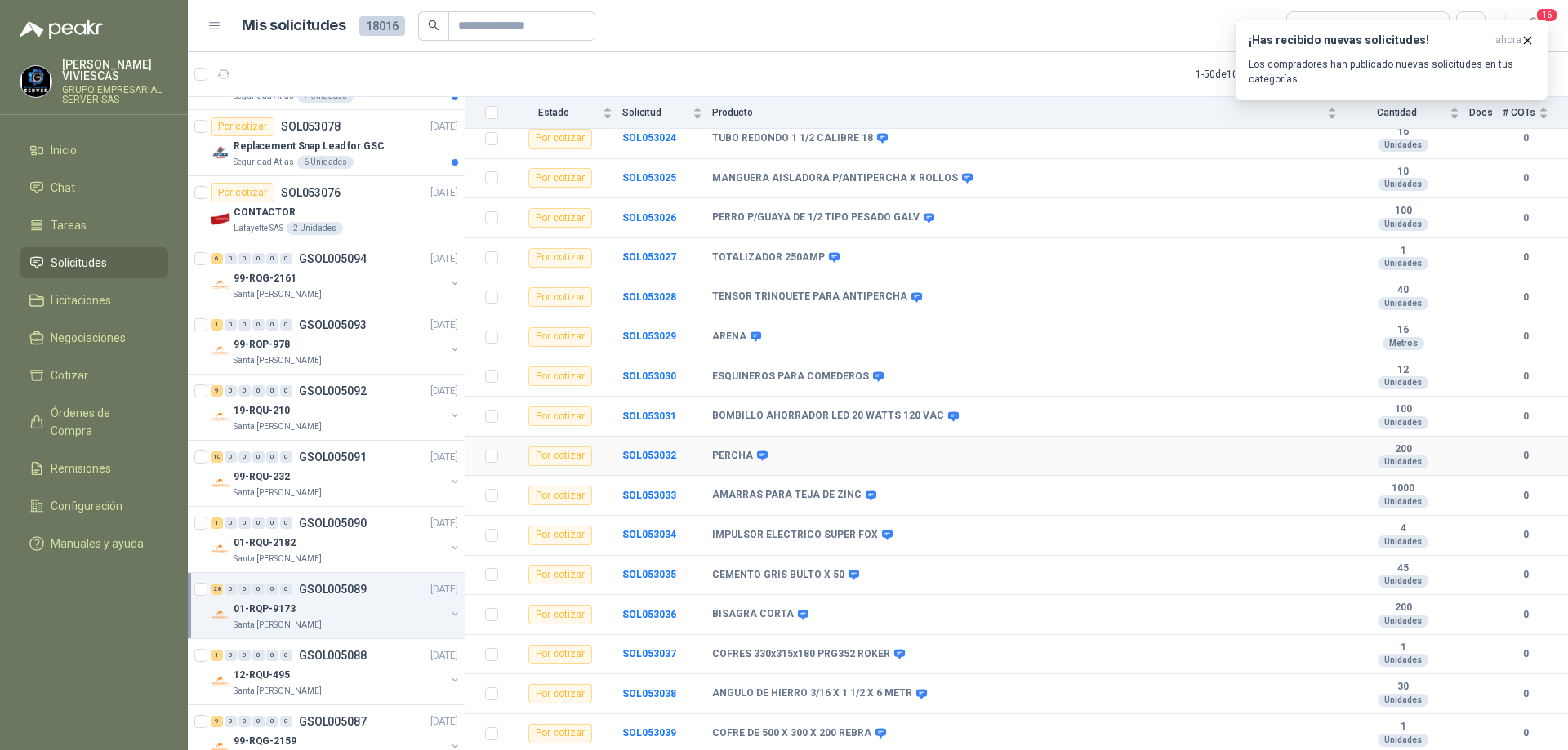
scroll to position [408, 0]
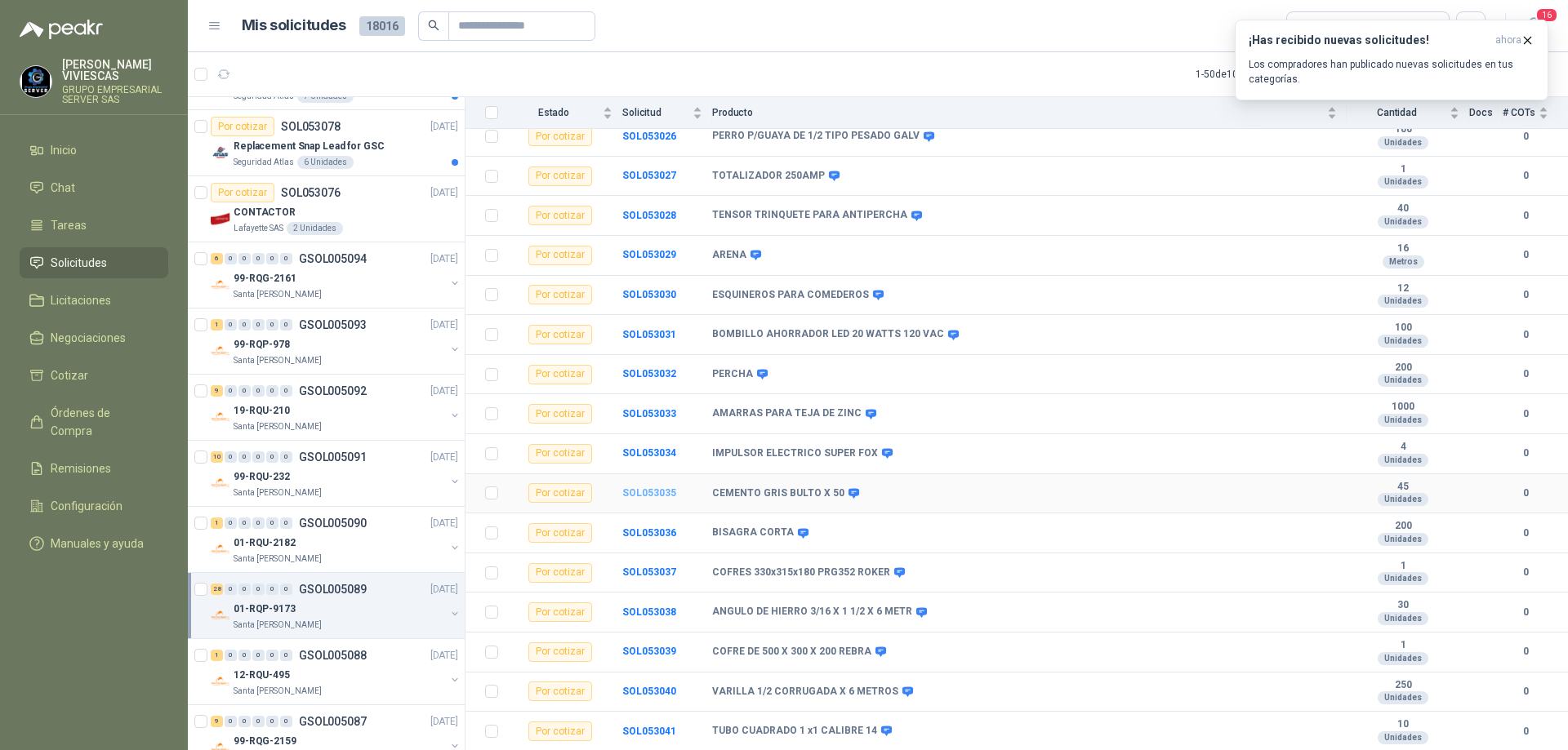
click at [647, 487] on b "SOL053035" at bounding box center [649, 492] width 54 height 12
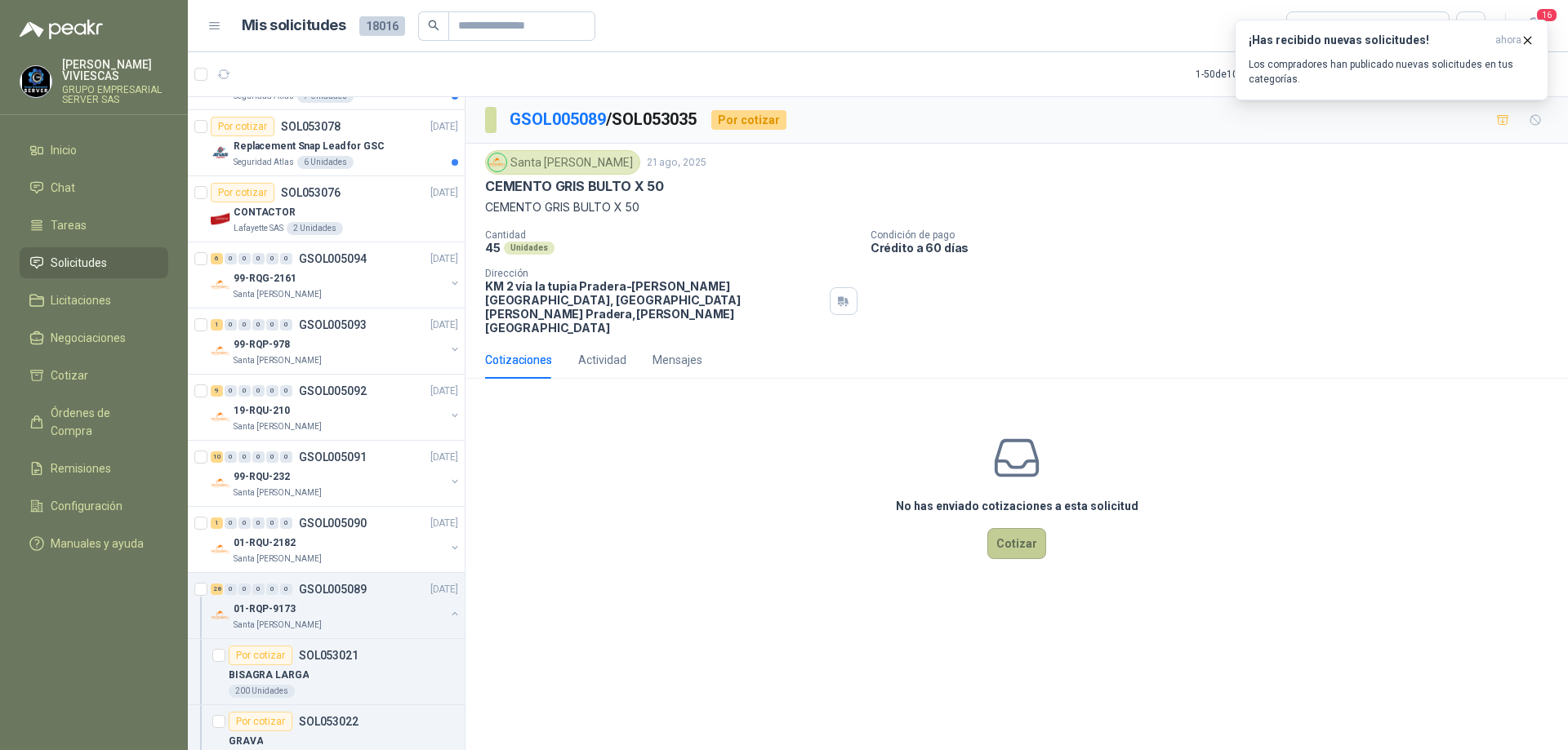
click at [1019, 528] on button "Cotizar" at bounding box center [1016, 543] width 59 height 31
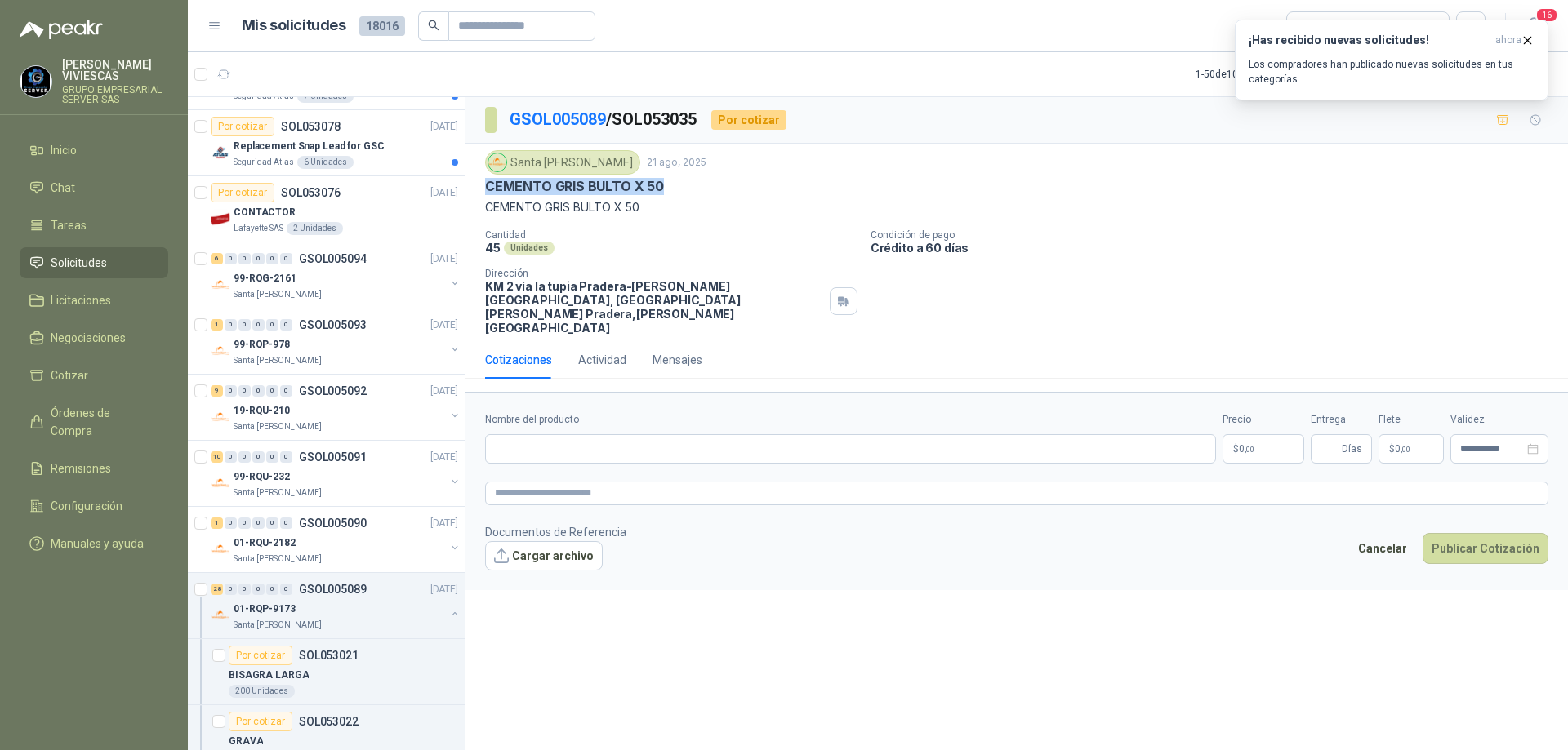
drag, startPoint x: 655, startPoint y: 186, endPoint x: 484, endPoint y: 178, distance: 171.2
click at [484, 178] on div "Santa [PERSON_NAME] [DATE] CEMENTO GRIS BULTO X 50 CEMENTO GRIS BULTO X 50 Cant…" at bounding box center [1016, 242] width 1102 height 198
click at [569, 434] on input "Nombre del producto" at bounding box center [851, 448] width 731 height 30
paste input "**********"
type input "**********"
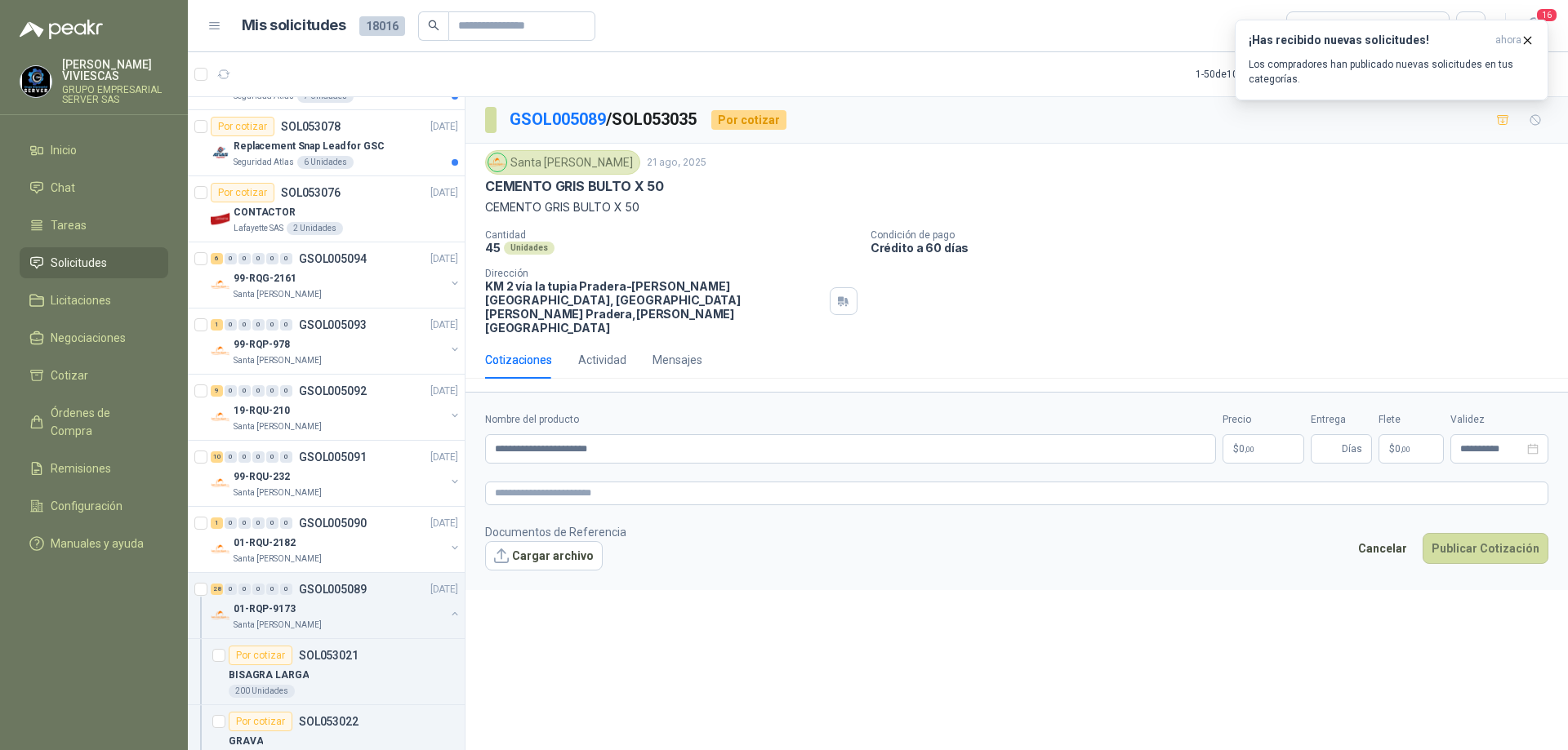
click at [1235, 426] on body "[PERSON_NAME] GRUPO EMPRESARIAL SERVER SAS Inicio Chat Tareas Solicitudes Licit…" at bounding box center [784, 375] width 1568 height 750
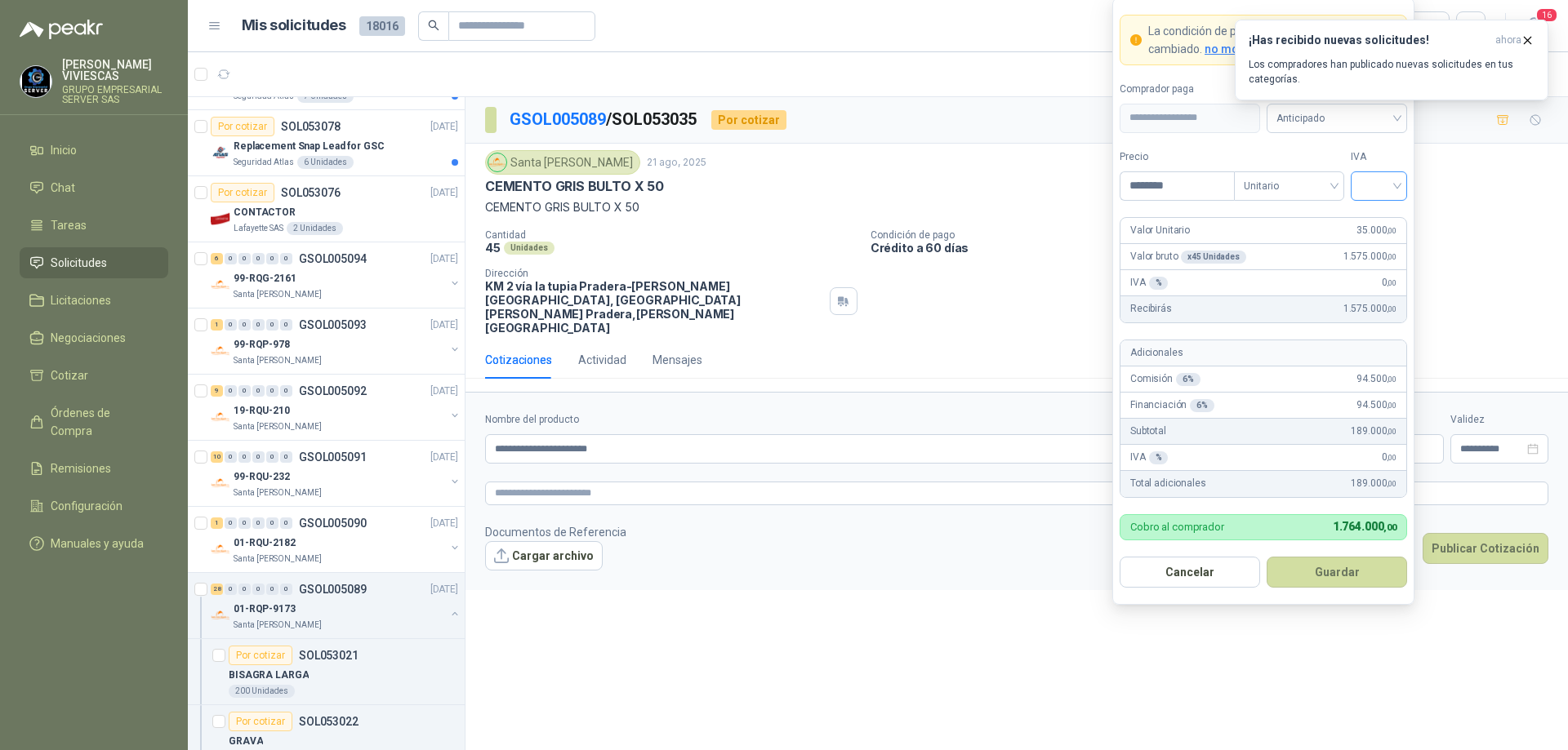
type input "********"
click at [1394, 183] on input "search" at bounding box center [1378, 183] width 37 height 24
click at [1388, 209] on div "19%" at bounding box center [1379, 219] width 50 height 26
click at [1355, 115] on span "Anticipado" at bounding box center [1336, 118] width 121 height 24
click at [1311, 183] on div "Crédito a 30 días" at bounding box center [1337, 178] width 115 height 18
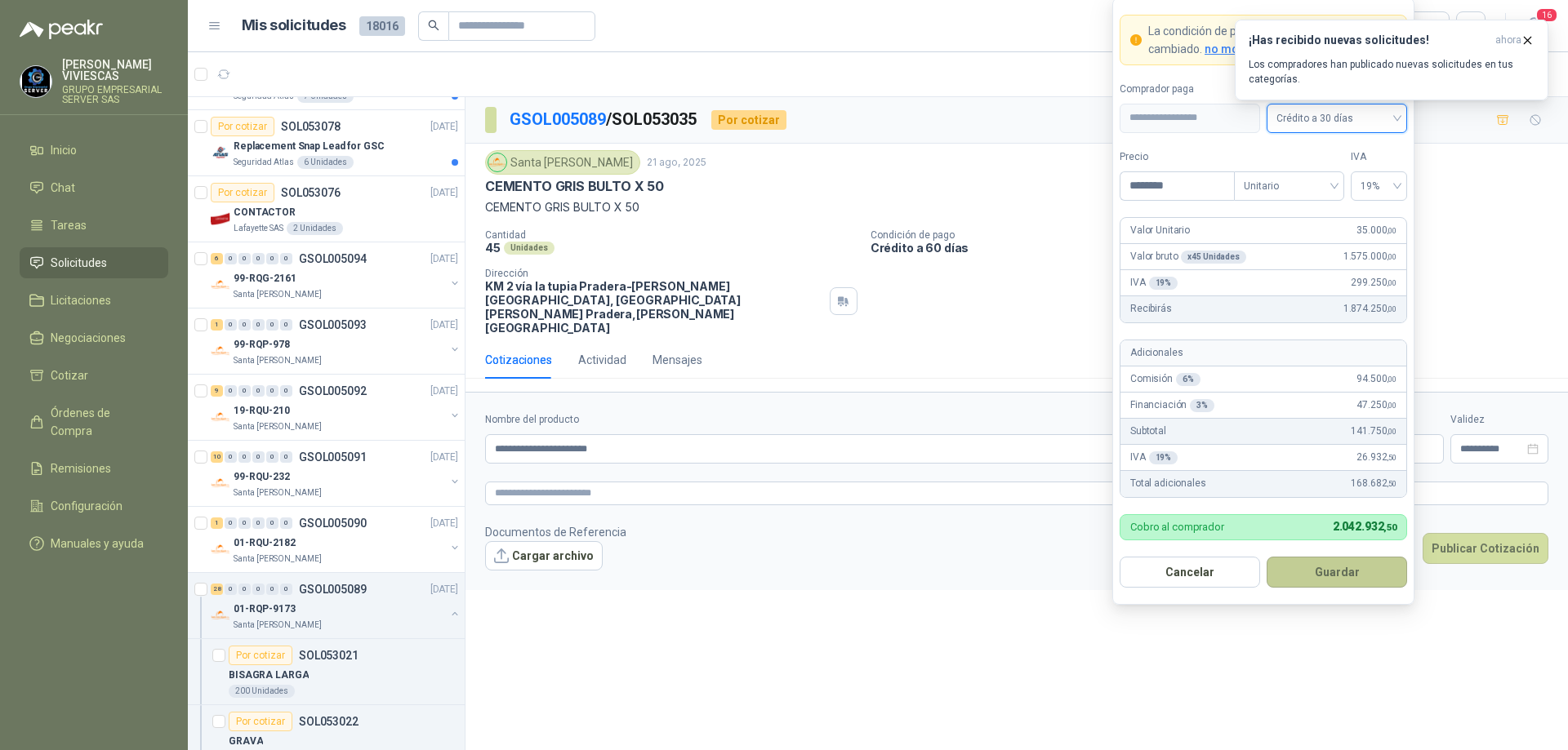
click at [1339, 579] on button "Guardar" at bounding box center [1336, 572] width 141 height 31
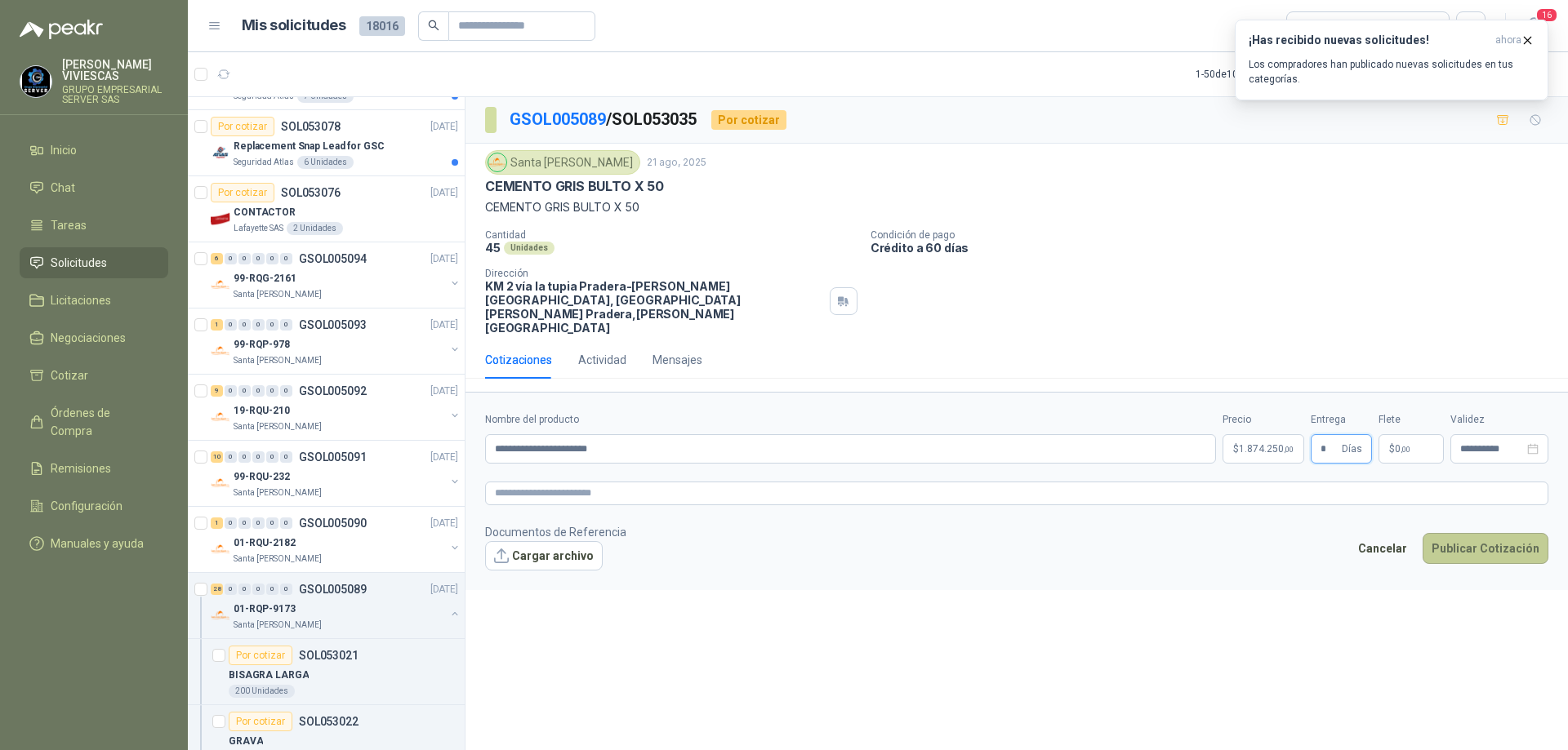
type input "*"
click at [1477, 533] on button "Publicar Cotización" at bounding box center [1485, 548] width 125 height 31
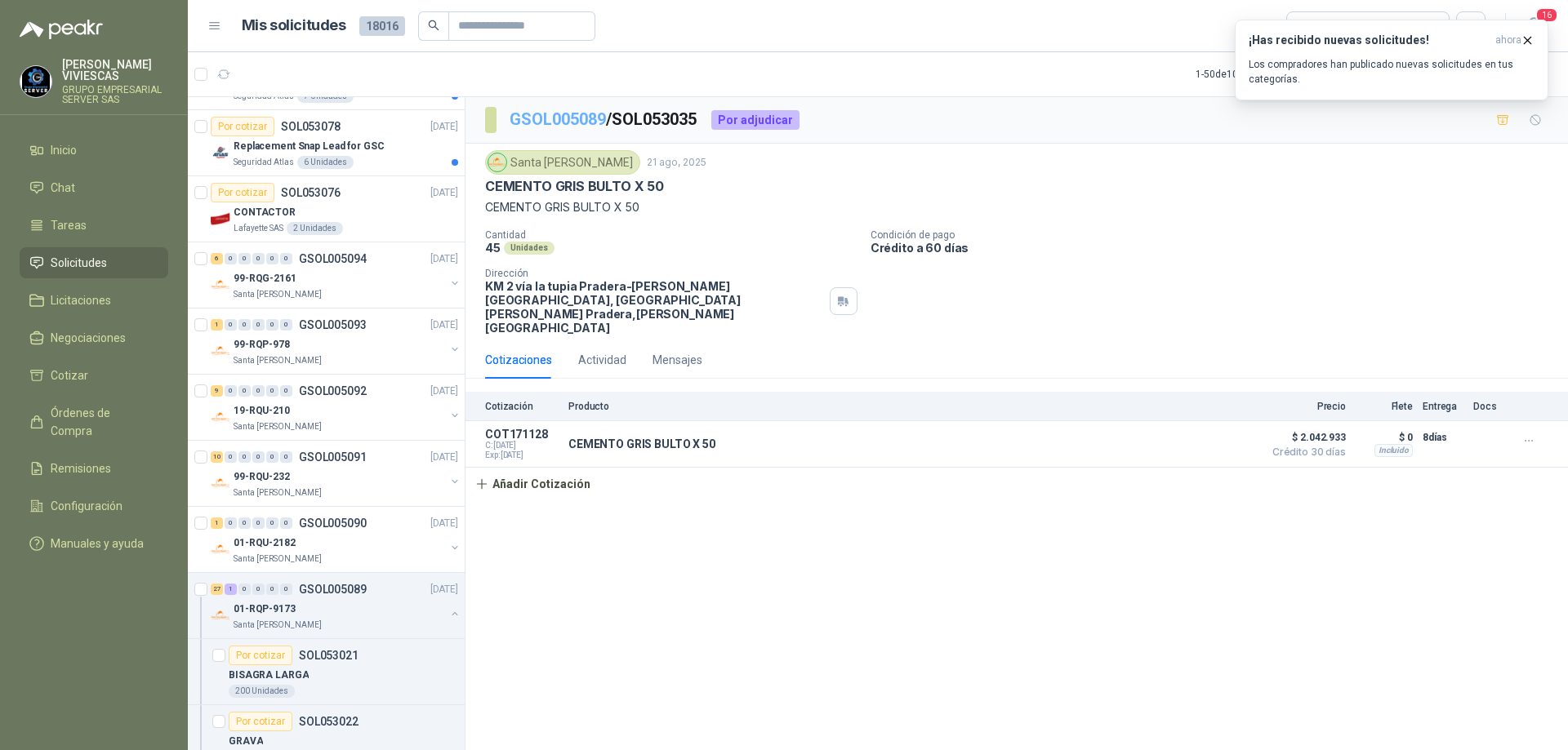
click at [548, 116] on link "GSOL005089" at bounding box center [558, 119] width 97 height 20
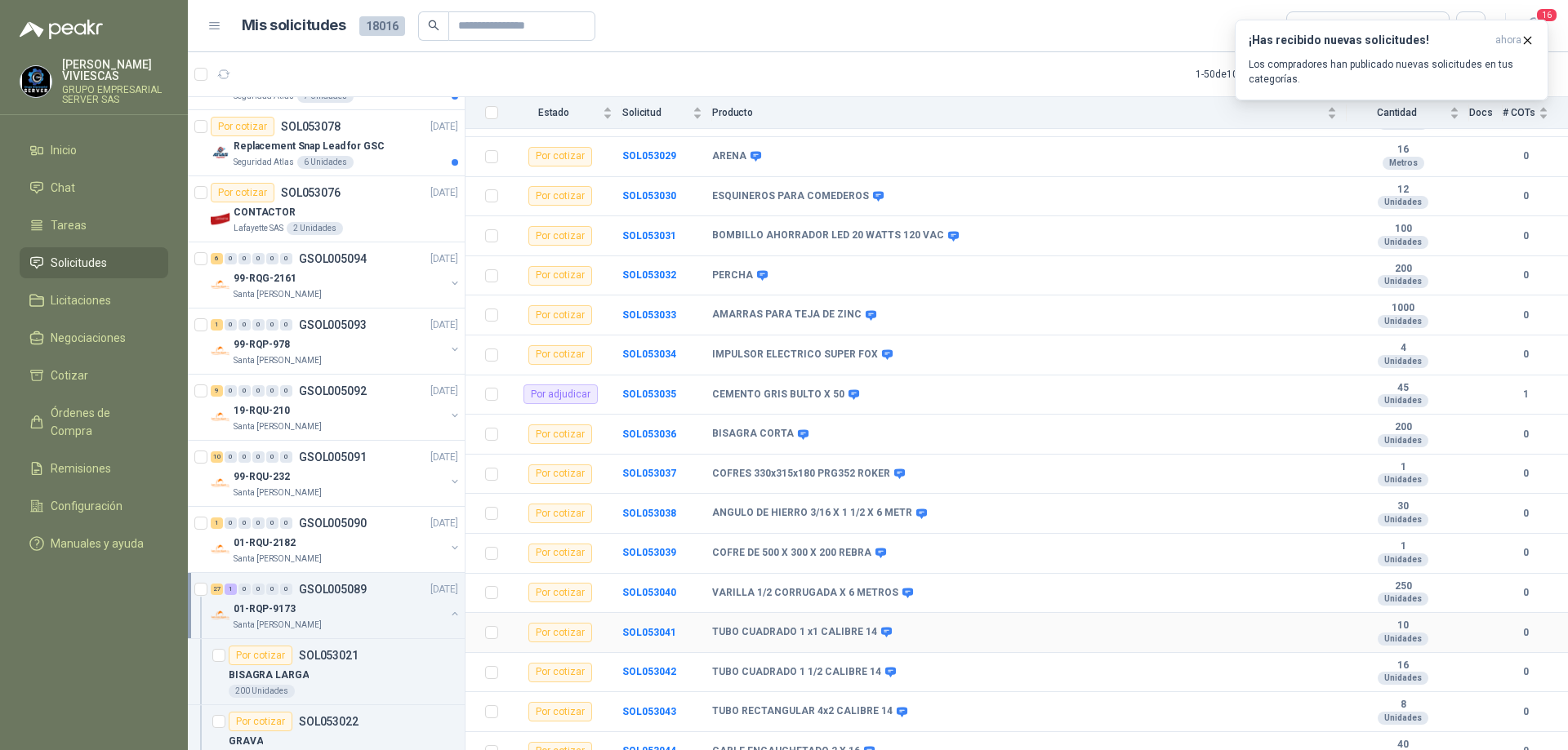
scroll to position [588, 0]
